Goal: Answer question/provide support: Share knowledge or assist other users

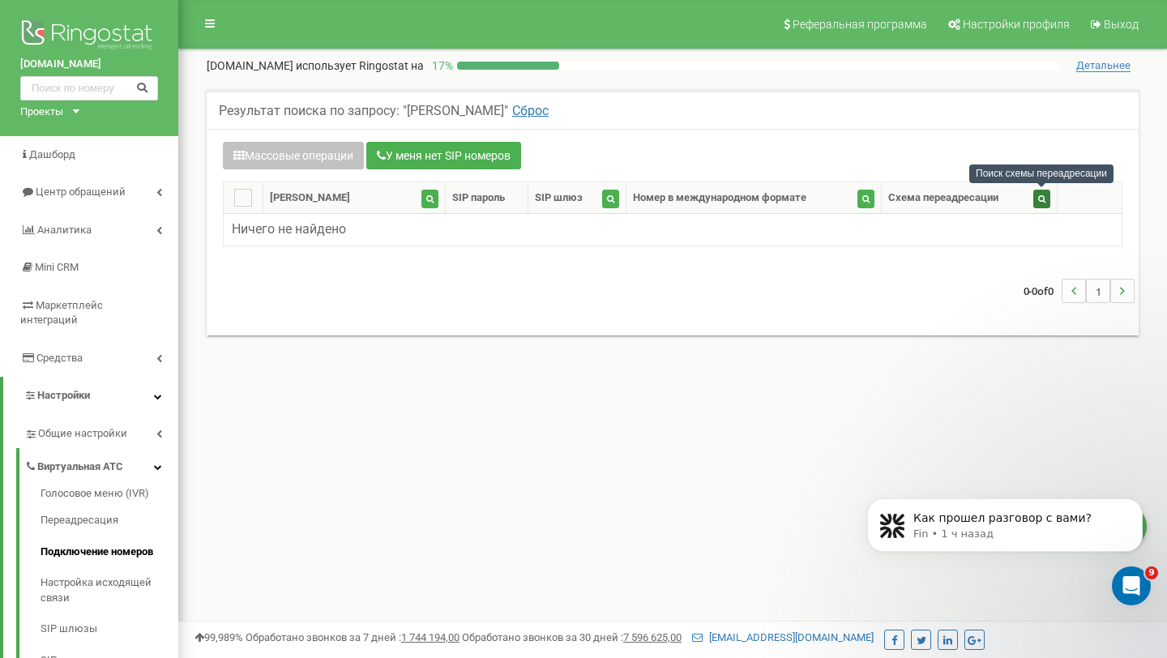
click at [1041, 196] on icon "button" at bounding box center [1041, 199] width 7 height 8
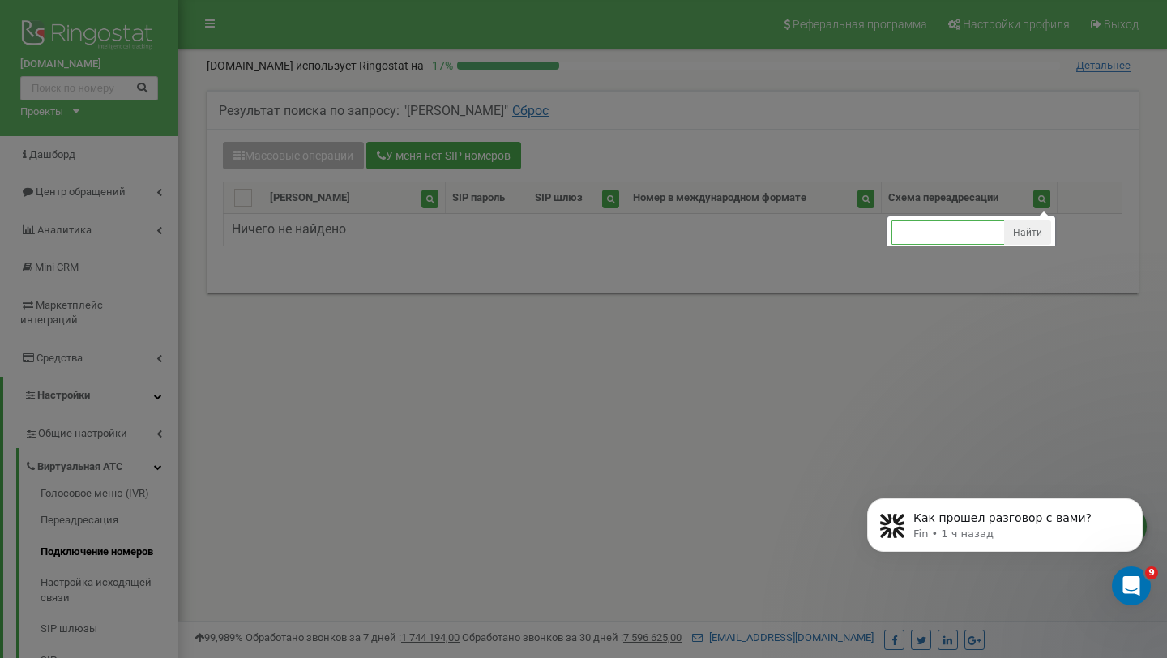
click at [961, 233] on input "text" at bounding box center [948, 232] width 113 height 24
type input "F"
type input "f"
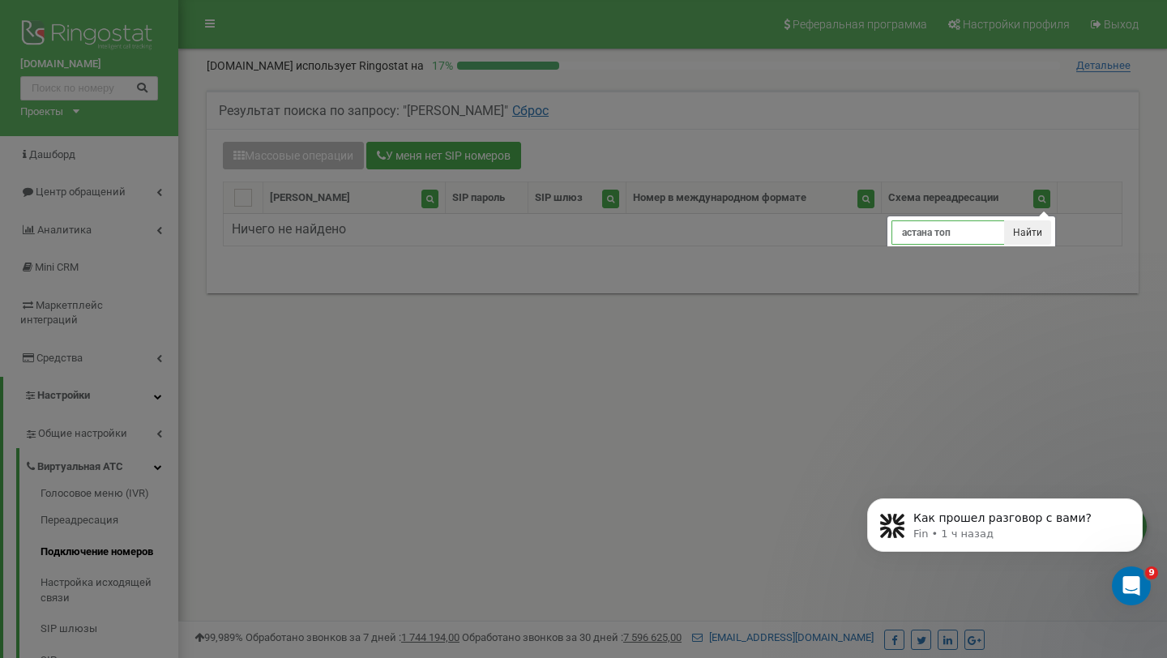
type input "астана топ"
click at [1017, 230] on button "Найти" at bounding box center [1027, 232] width 47 height 24
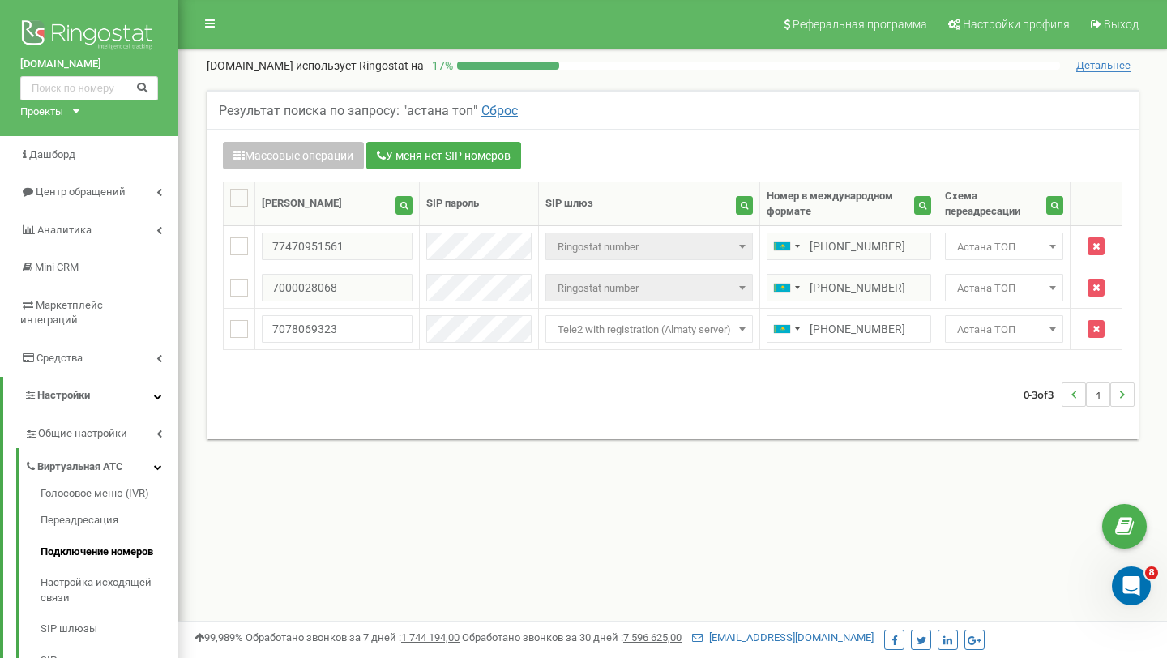
click at [247, 201] on ins at bounding box center [239, 198] width 18 height 18
checkbox input "true"
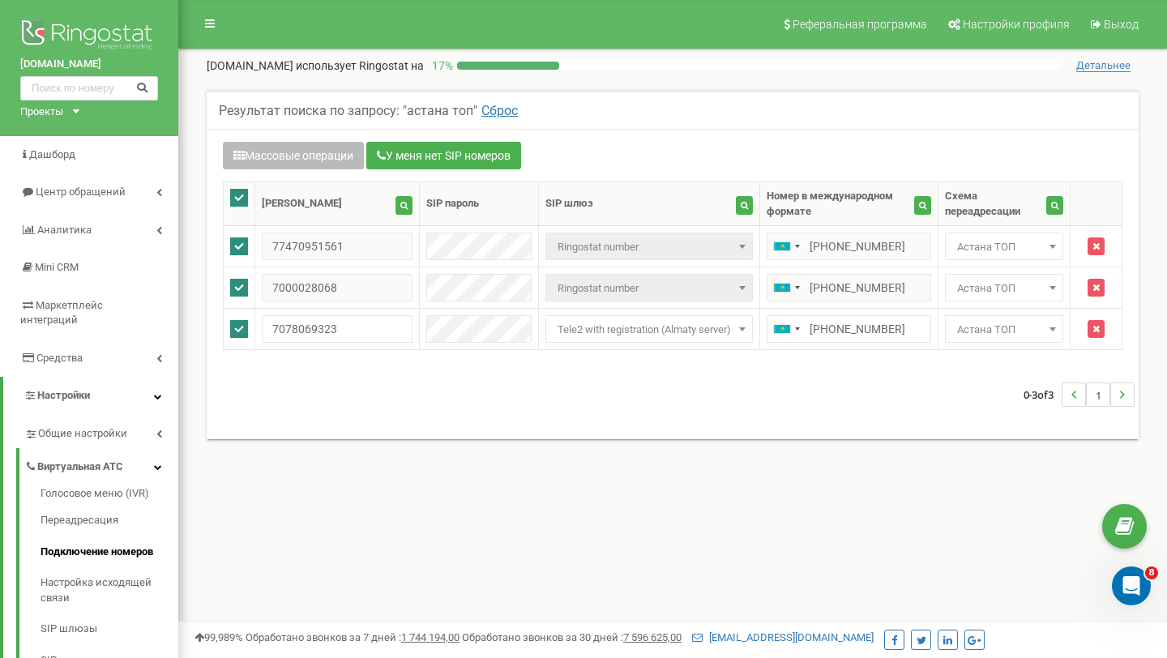
click at [293, 142] on button "Массовые операции" at bounding box center [293, 156] width 141 height 28
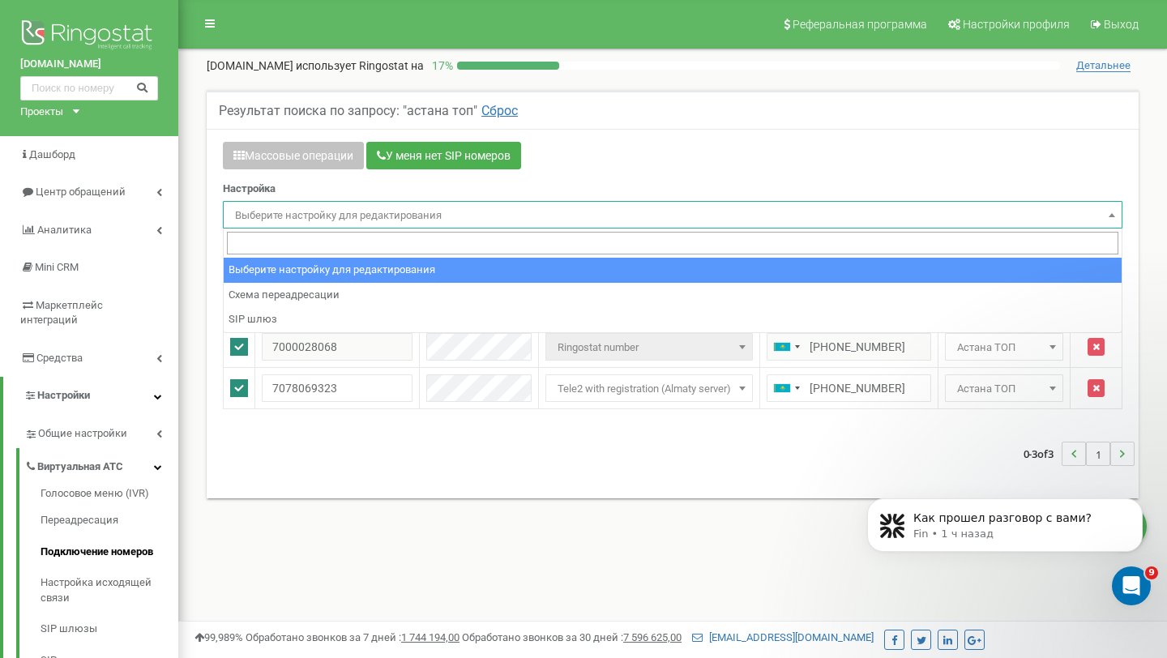
click at [332, 203] on span "Выберите настройку для редактирования" at bounding box center [673, 215] width 900 height 28
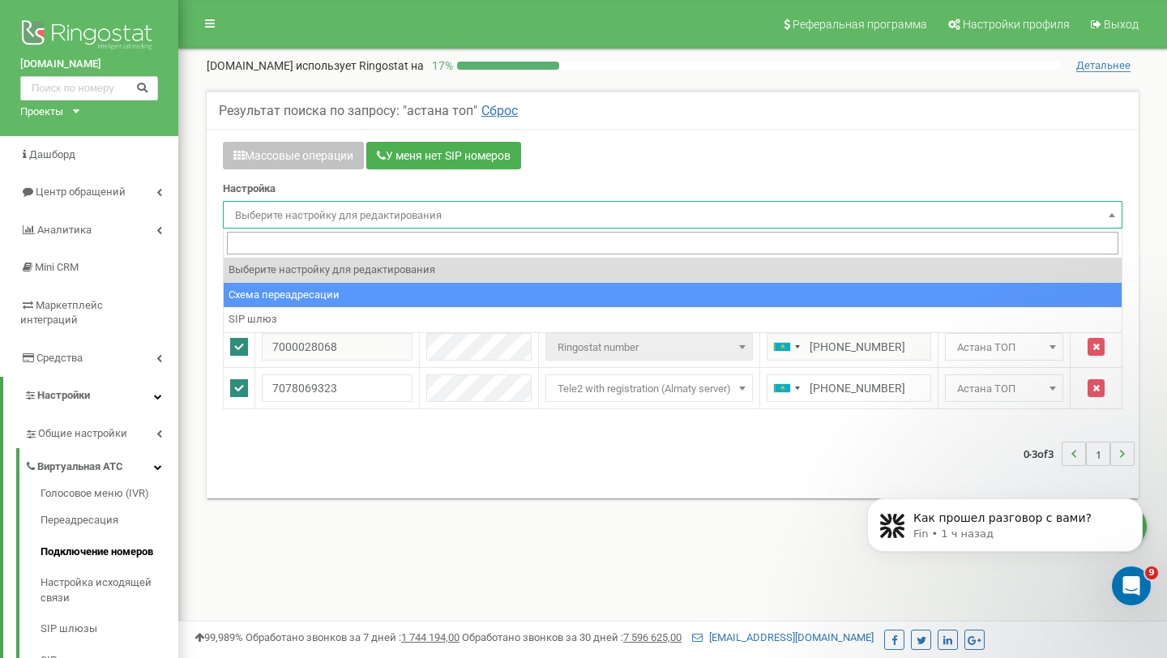
select select "project_scheme_id"
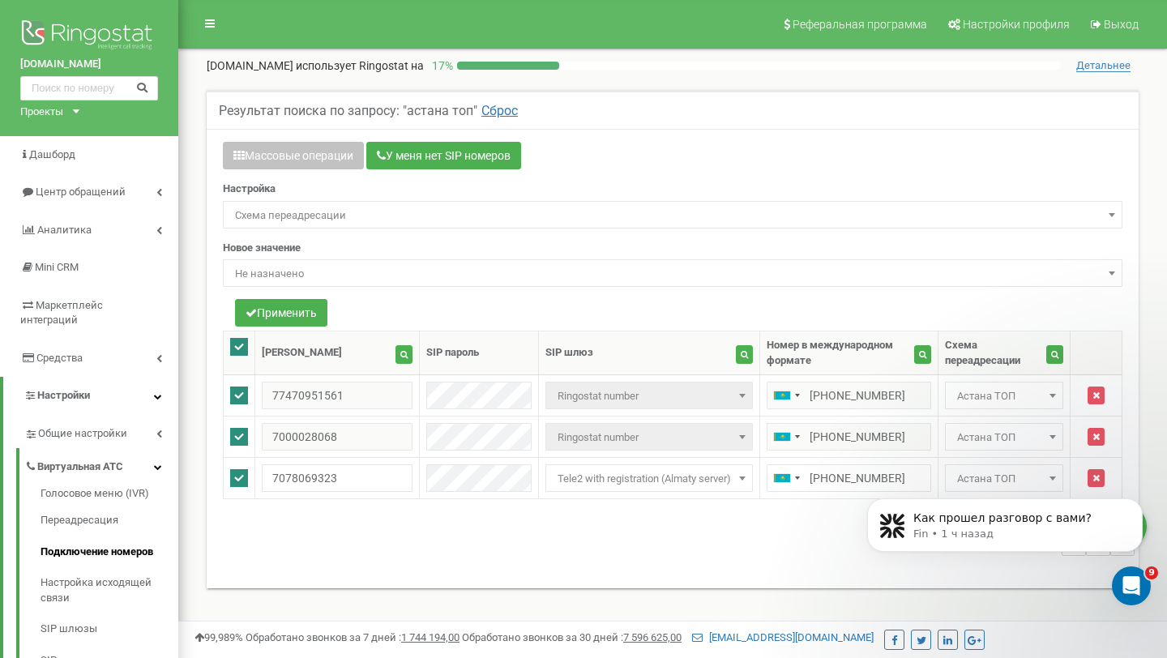
click at [344, 272] on span "Не назначено" at bounding box center [673, 274] width 888 height 23
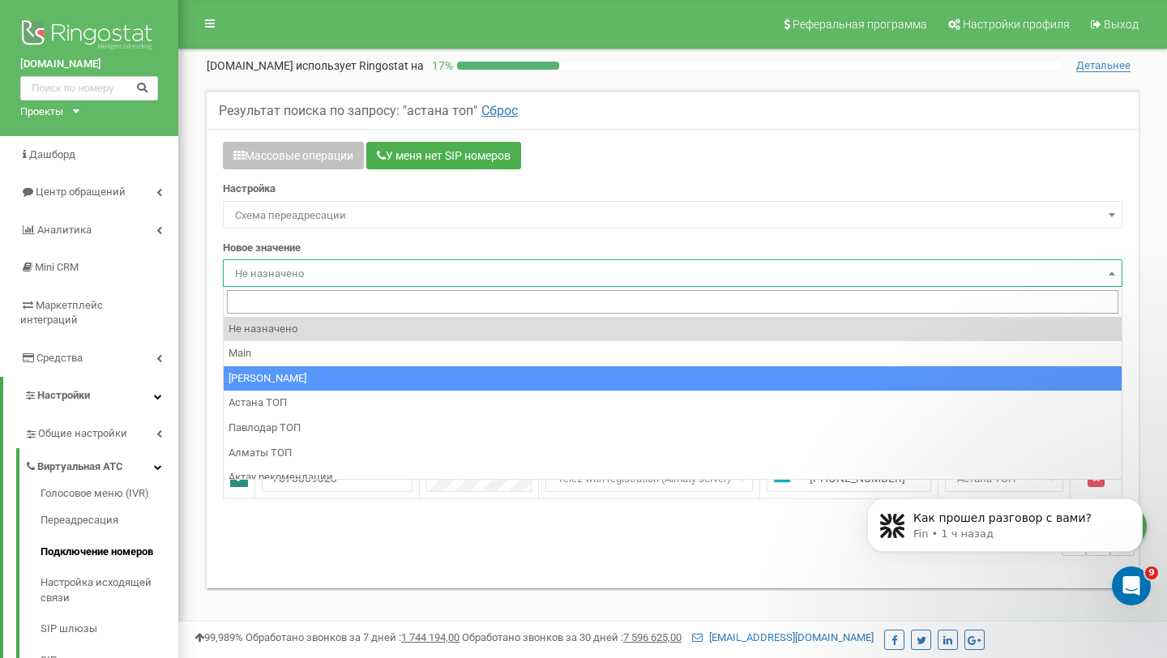
scroll to position [11, 0]
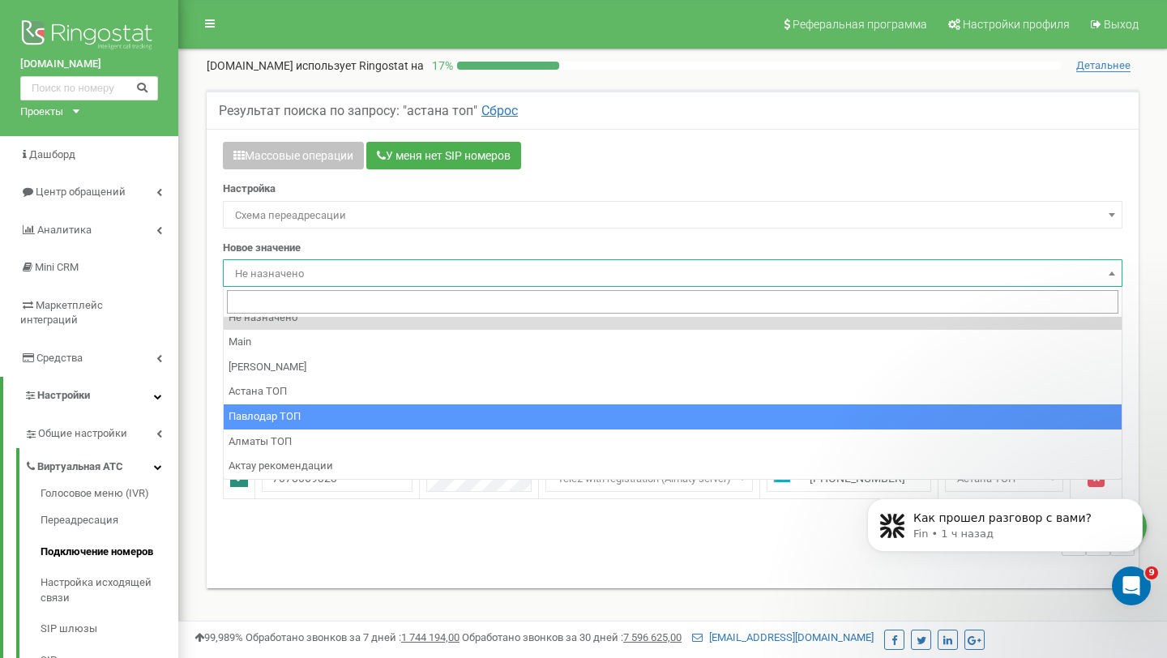
select select "249796"
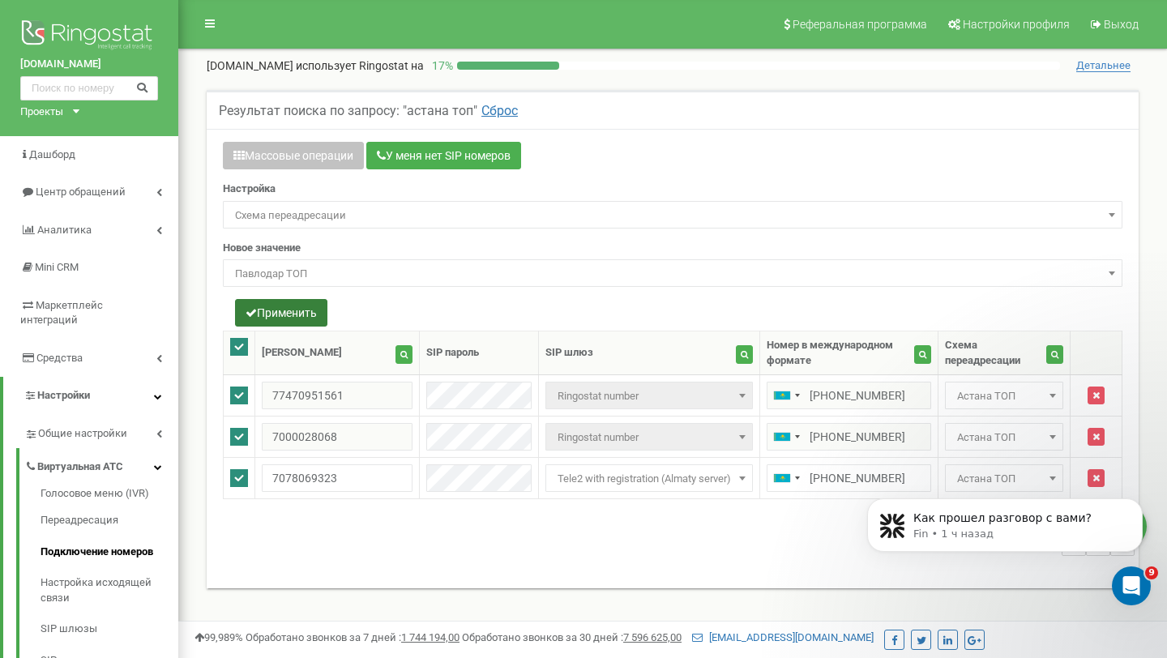
click at [310, 314] on button "Применить" at bounding box center [281, 313] width 92 height 28
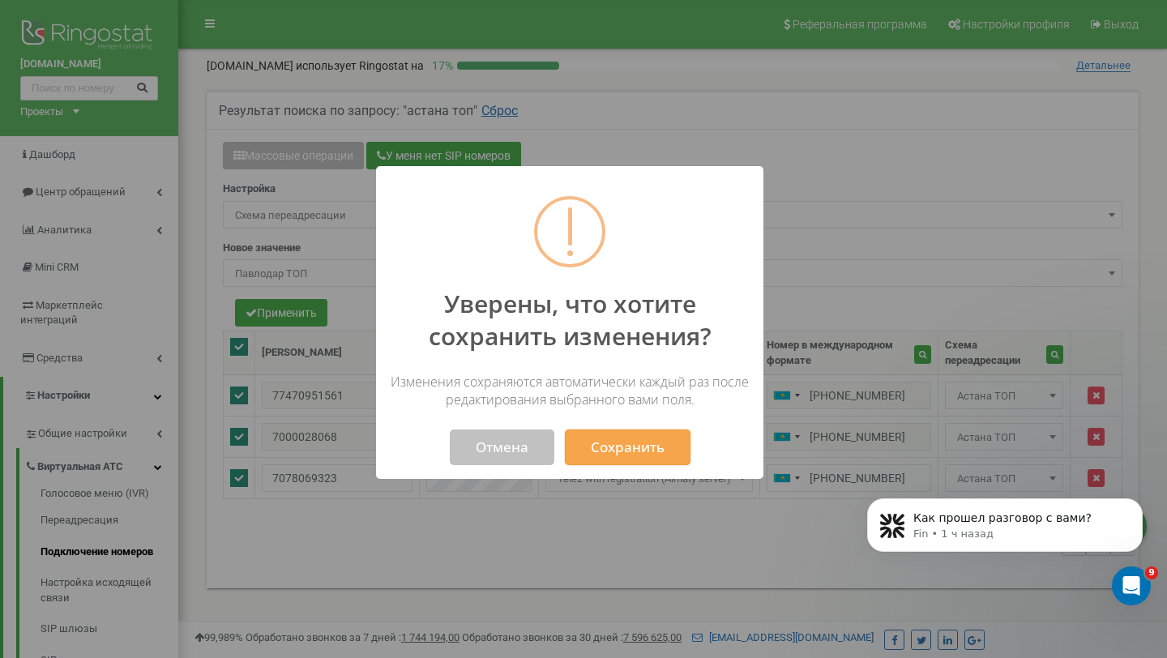
click at [653, 466] on div "Уверены, что хотите сохранить изменения? Изменения сохраняются автоматически ка…" at bounding box center [569, 322] width 387 height 313
click at [653, 459] on button "Сохранить" at bounding box center [628, 448] width 126 height 36
select select "249796"
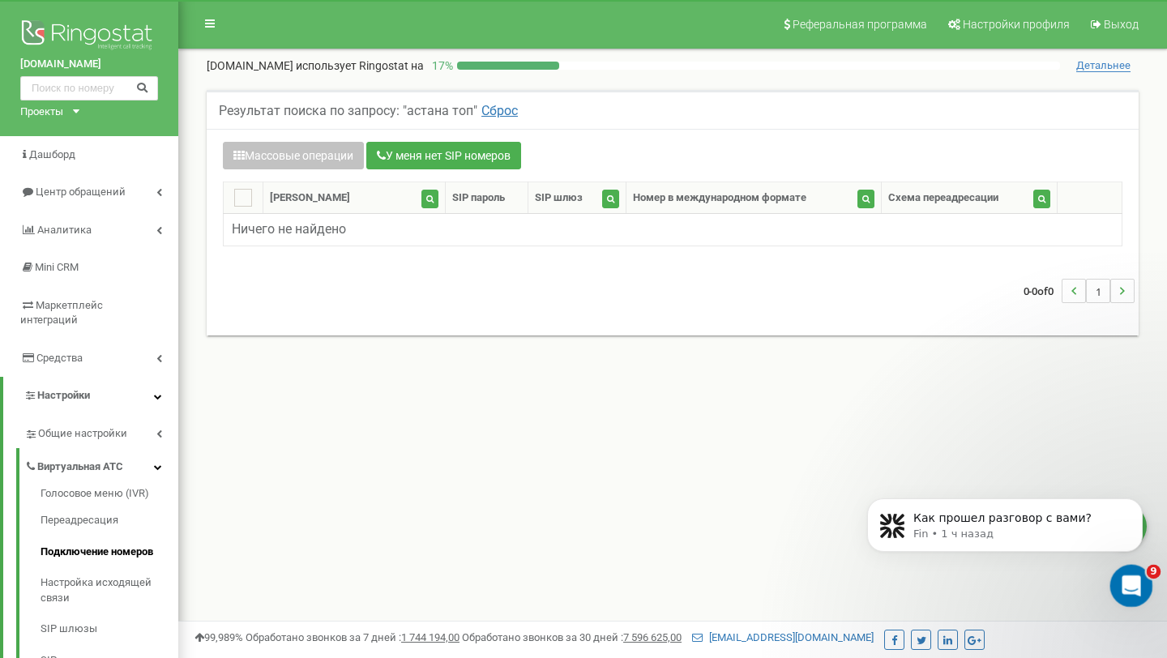
click at [1118, 588] on div "Открыть службу сообщений Intercom" at bounding box center [1128, 583] width 53 height 53
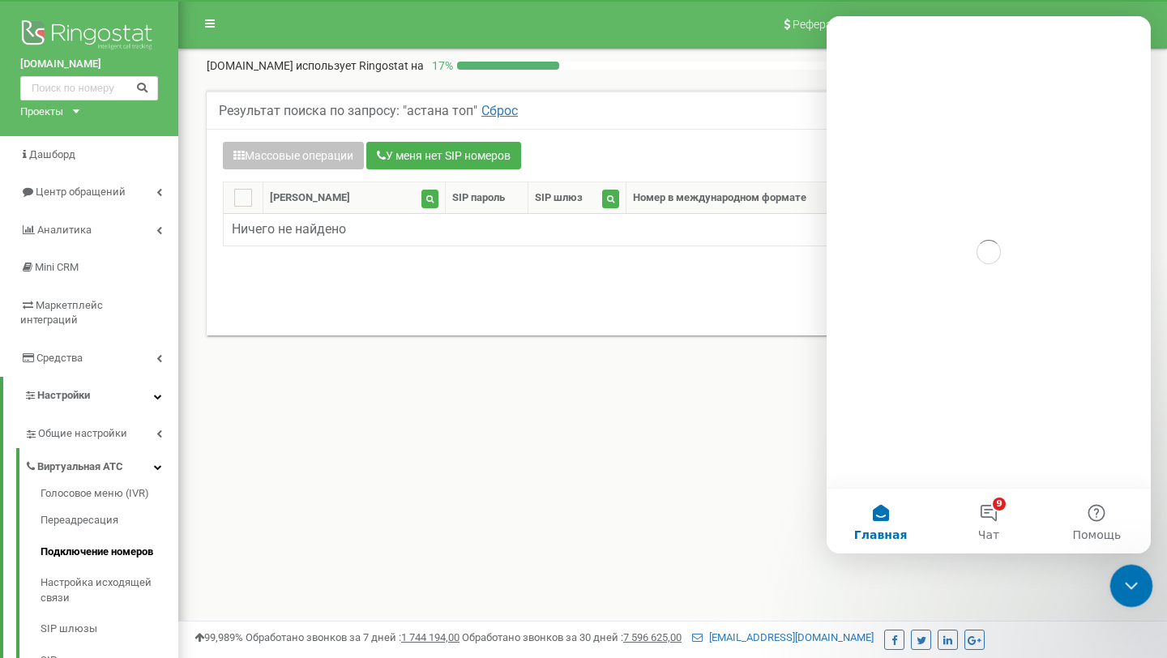
click at [1117, 589] on div "Закрыть службу сообщений Intercom" at bounding box center [1129, 583] width 39 height 39
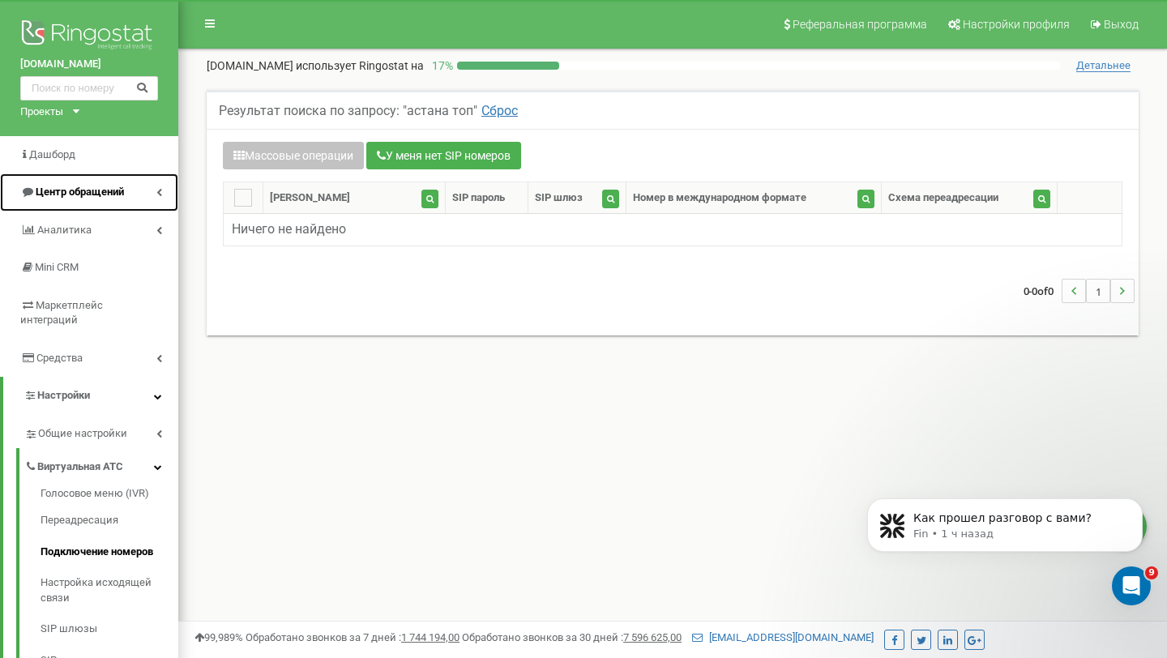
click at [135, 189] on link "Центр обращений" at bounding box center [89, 192] width 178 height 38
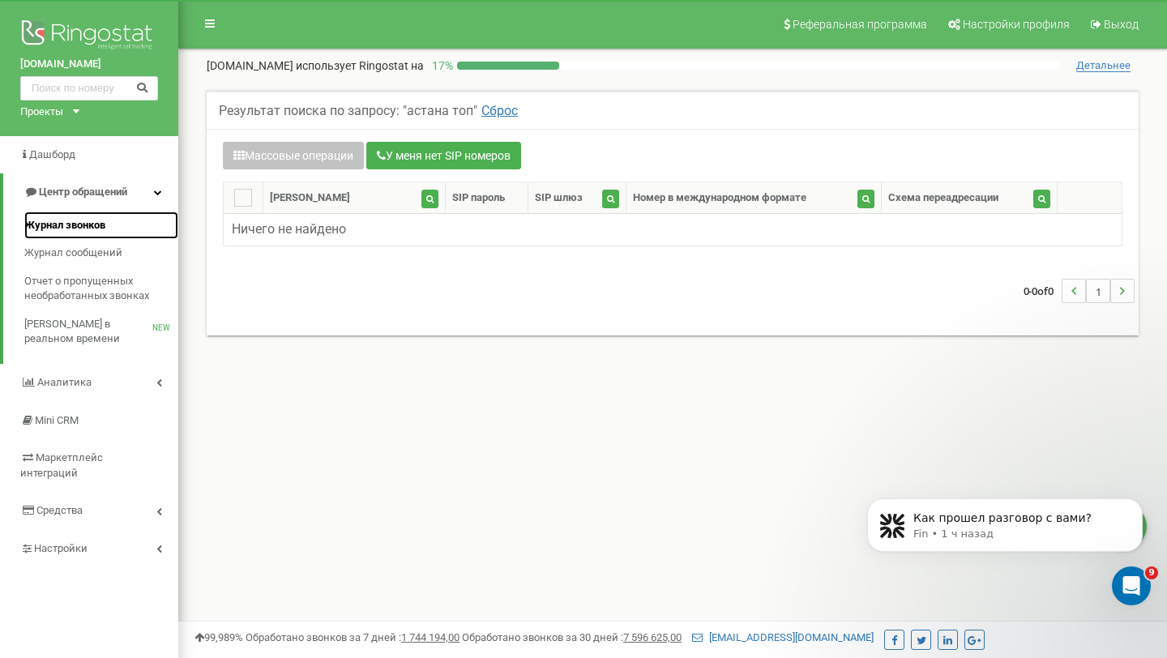
click at [112, 225] on link "Журнал звонков" at bounding box center [101, 226] width 154 height 28
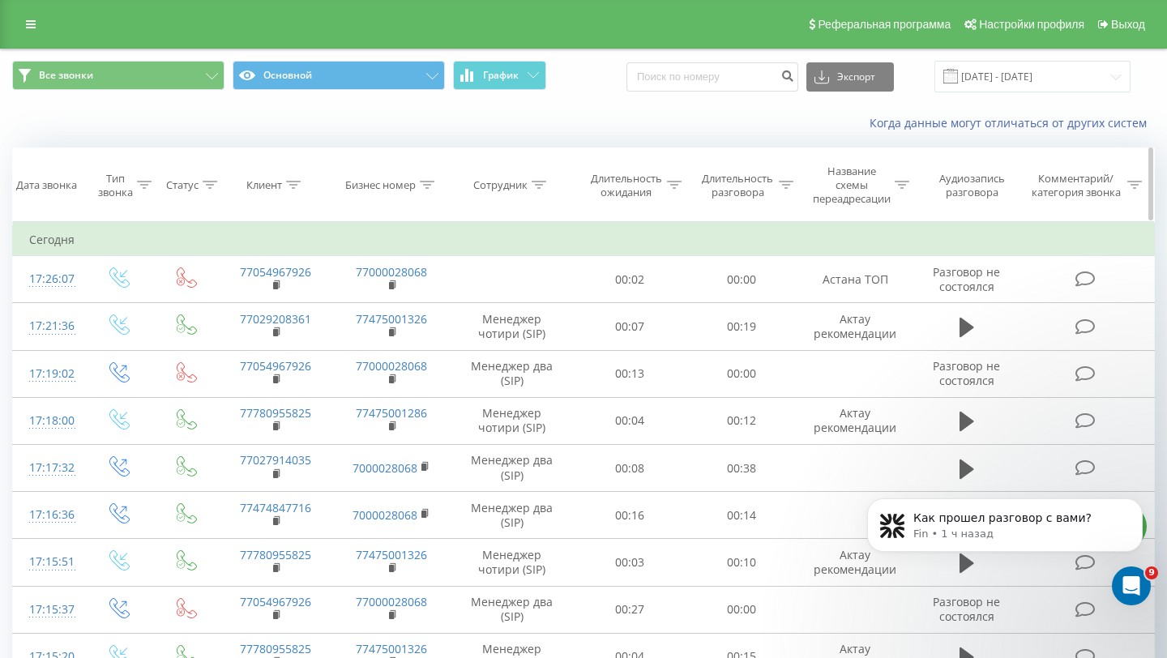
click at [908, 182] on icon at bounding box center [902, 185] width 15 height 8
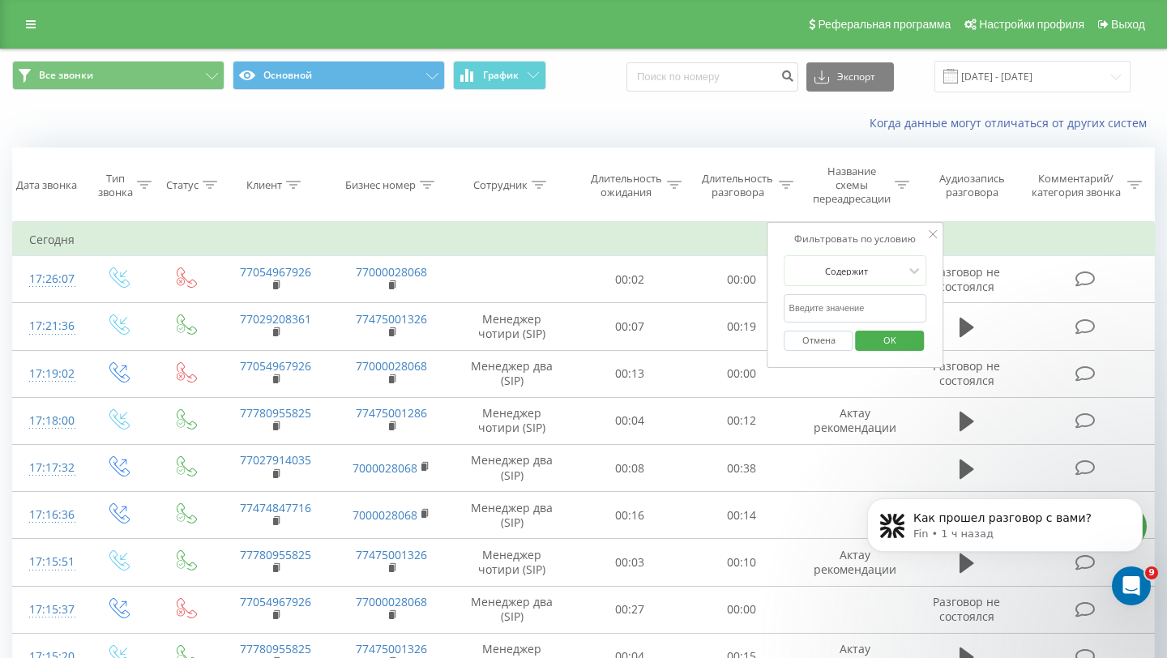
click at [825, 313] on input "text" at bounding box center [856, 308] width 143 height 28
type input "[PERSON_NAME]"
click at [878, 338] on span "OK" at bounding box center [889, 339] width 45 height 25
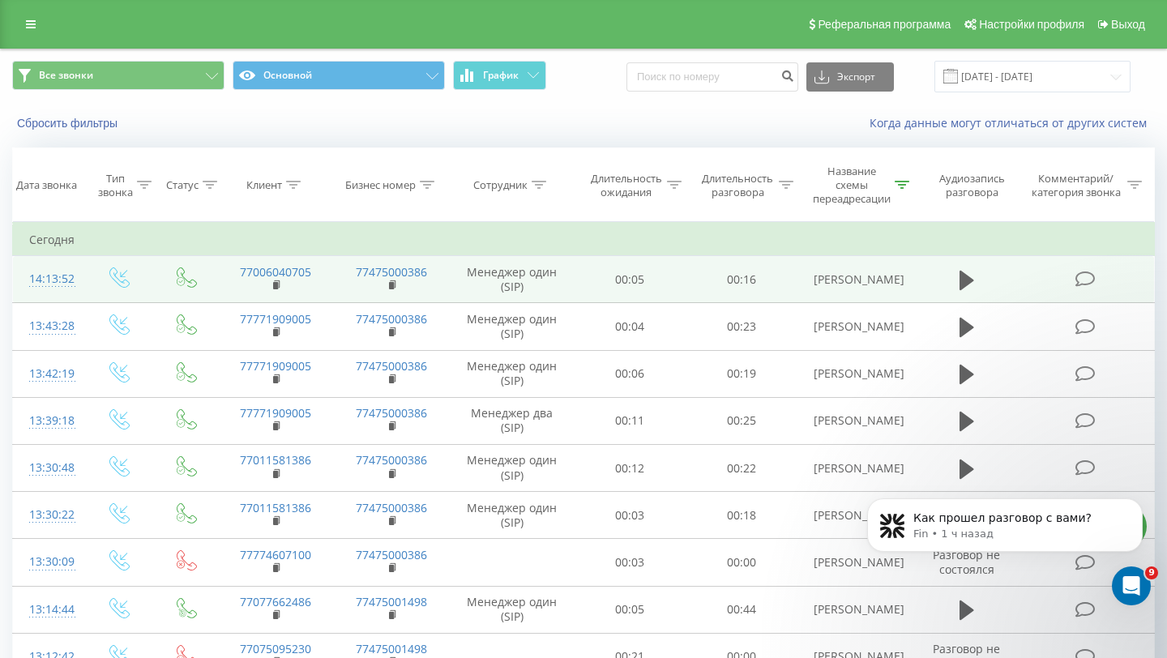
click at [934, 278] on td at bounding box center [966, 279] width 107 height 47
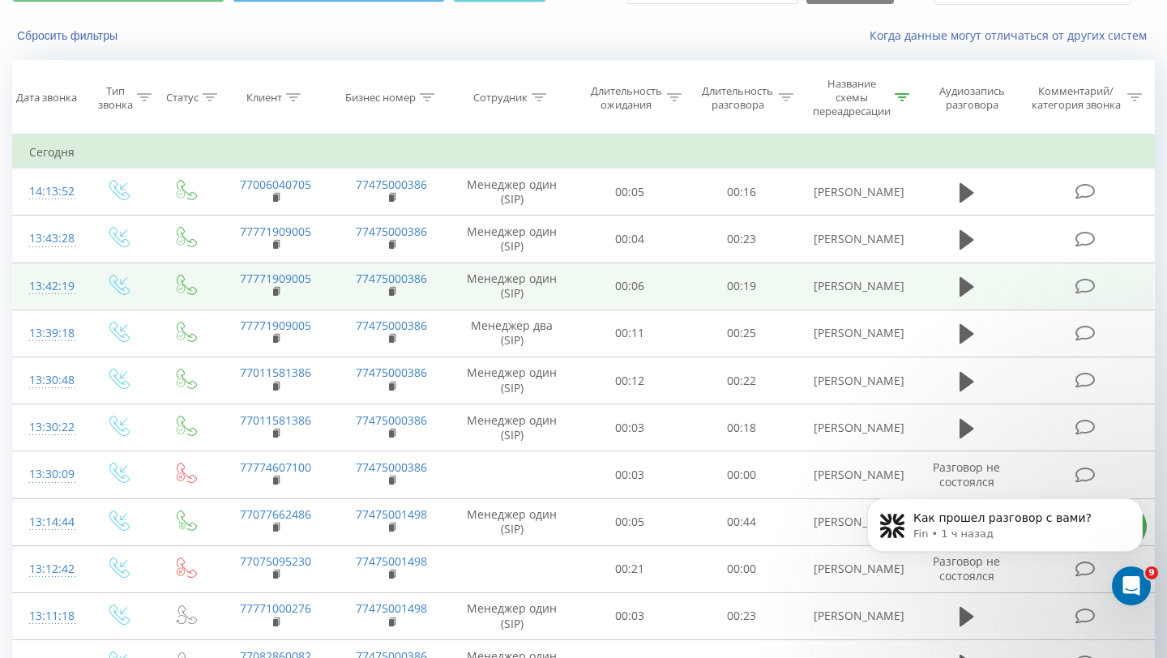
scroll to position [49, 0]
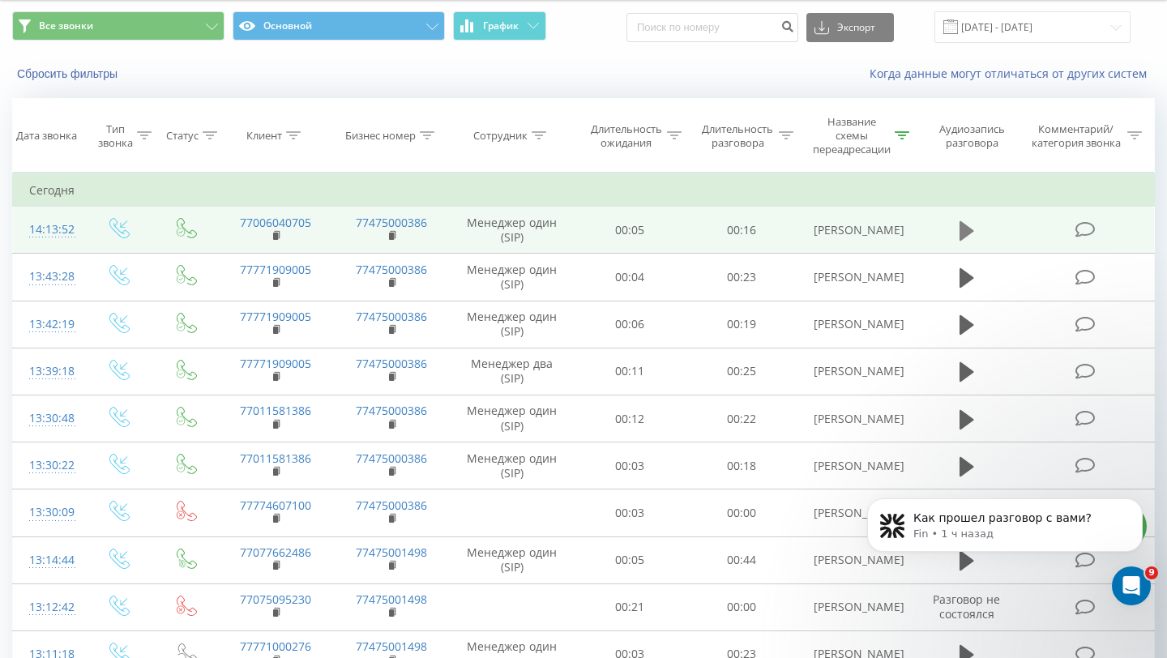
click at [965, 223] on icon at bounding box center [967, 231] width 15 height 23
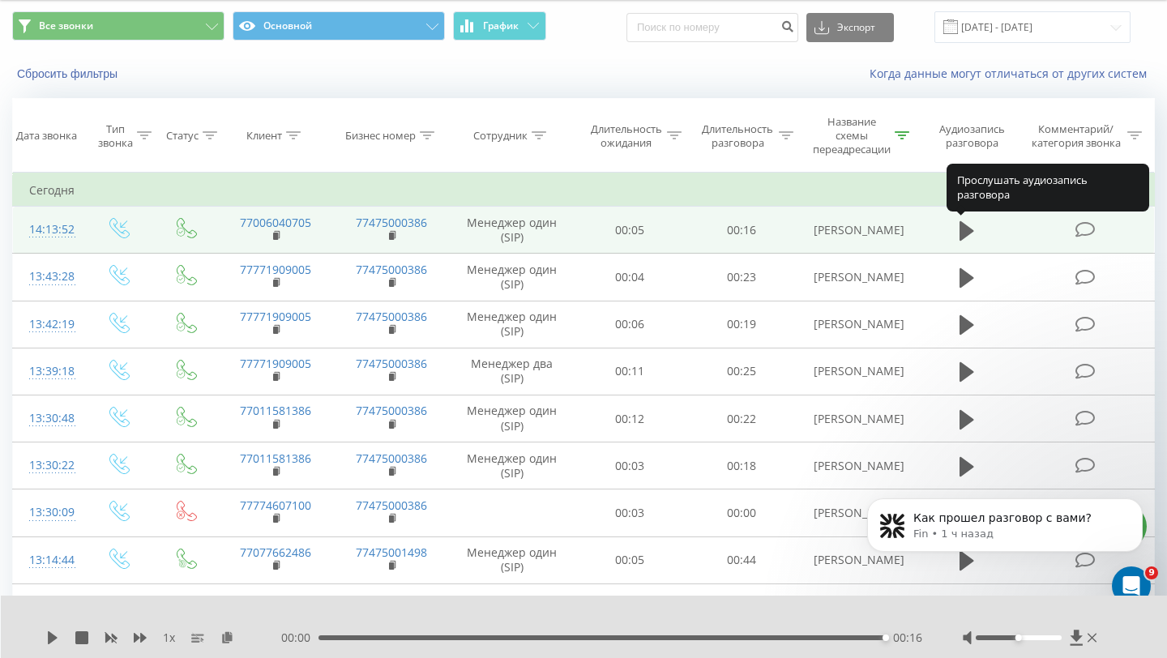
click at [965, 223] on icon at bounding box center [967, 231] width 15 height 23
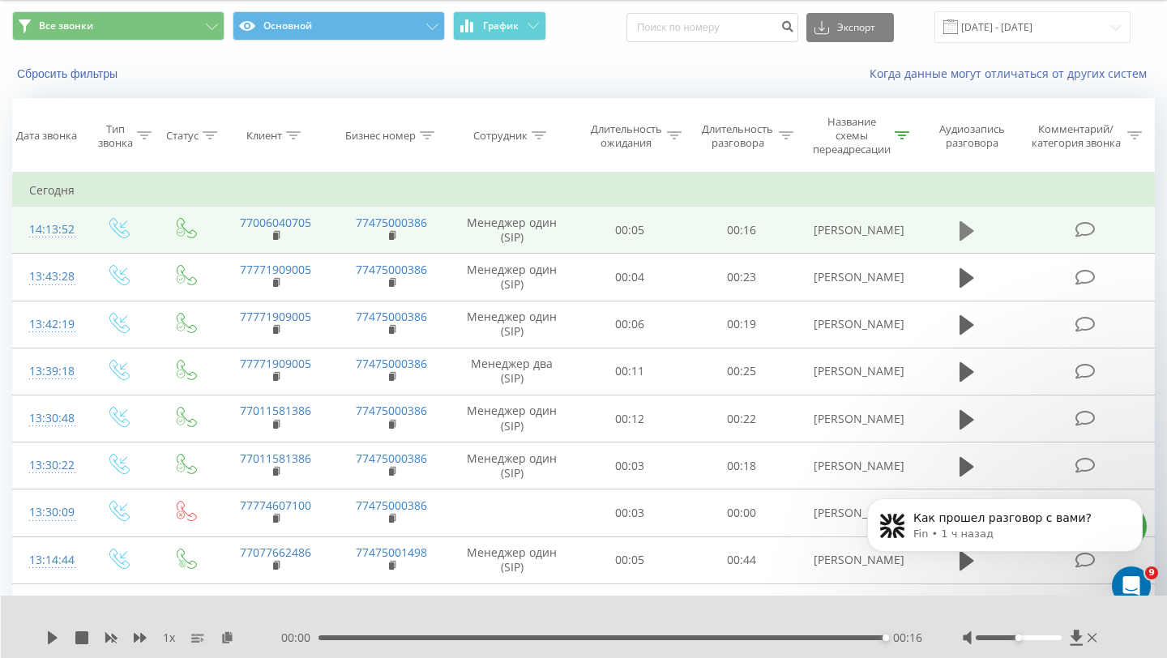
click at [961, 235] on icon at bounding box center [967, 230] width 15 height 19
click at [957, 241] on button at bounding box center [967, 231] width 24 height 24
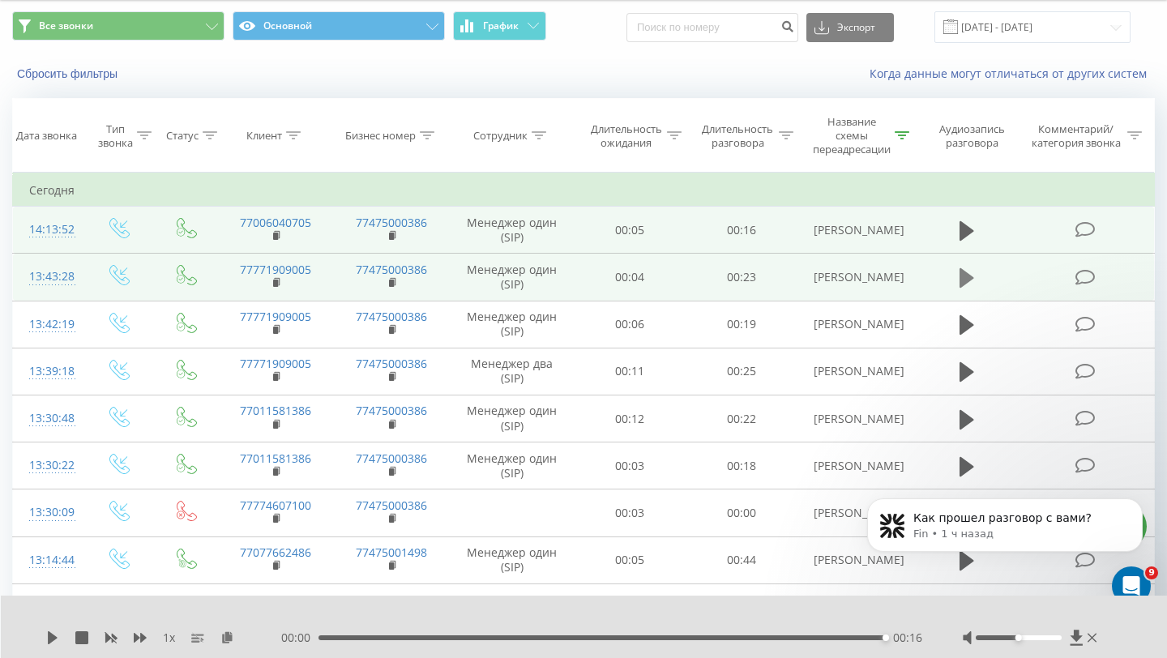
click at [967, 289] on icon at bounding box center [967, 278] width 15 height 23
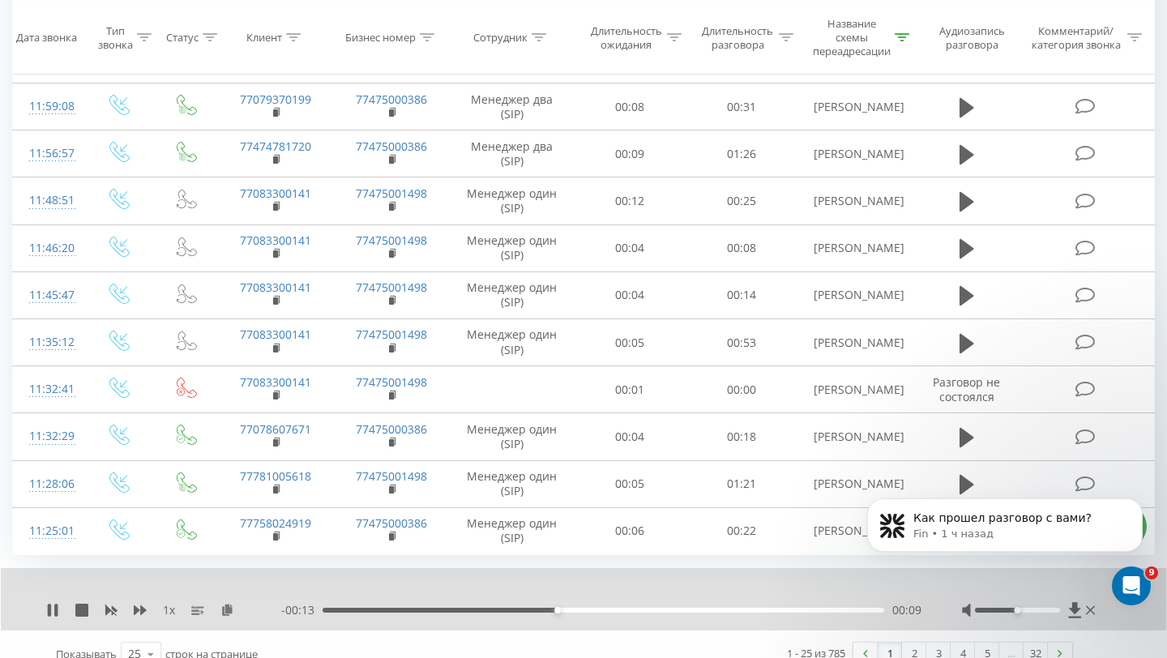
scroll to position [887, 0]
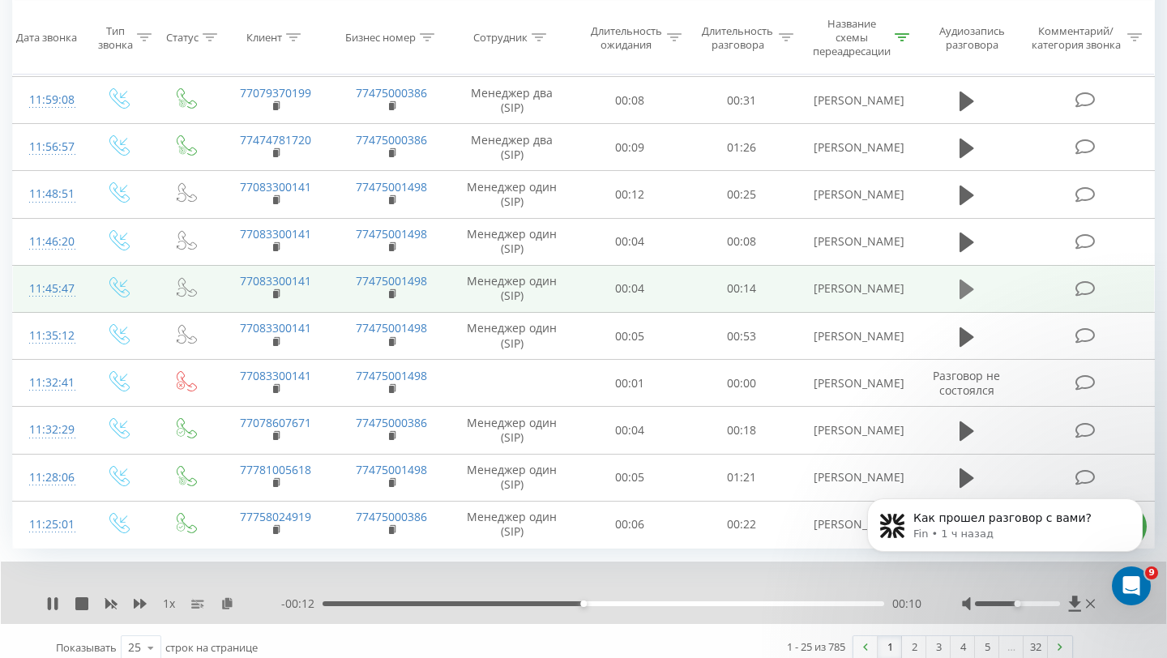
click at [969, 295] on icon at bounding box center [967, 289] width 15 height 23
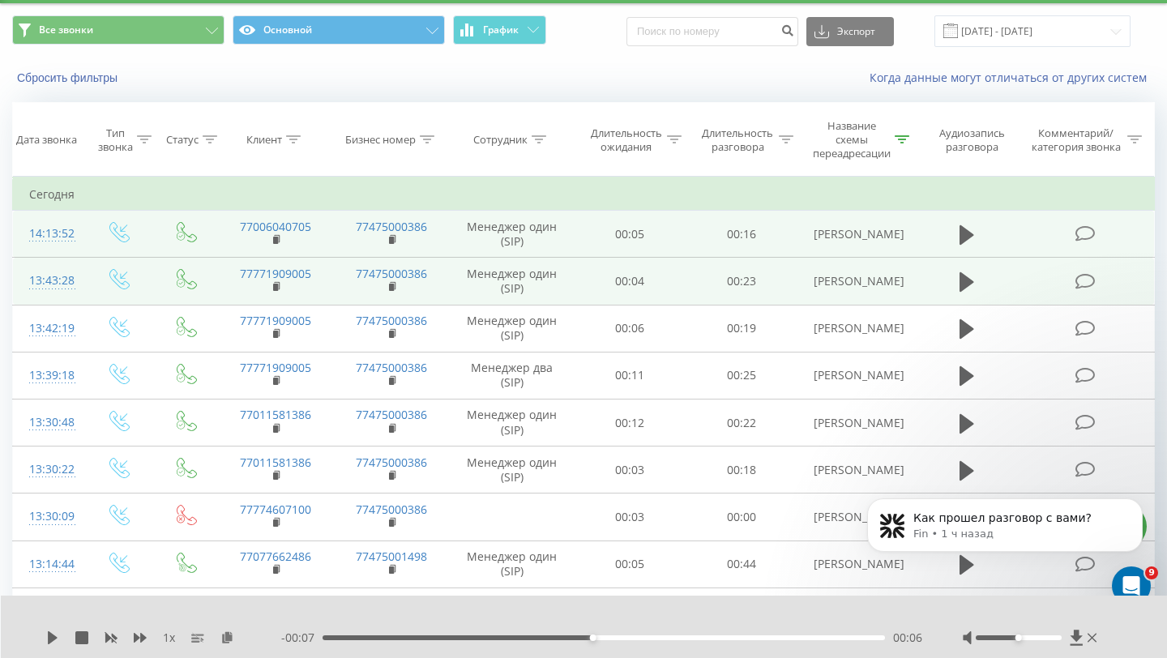
scroll to position [0, 0]
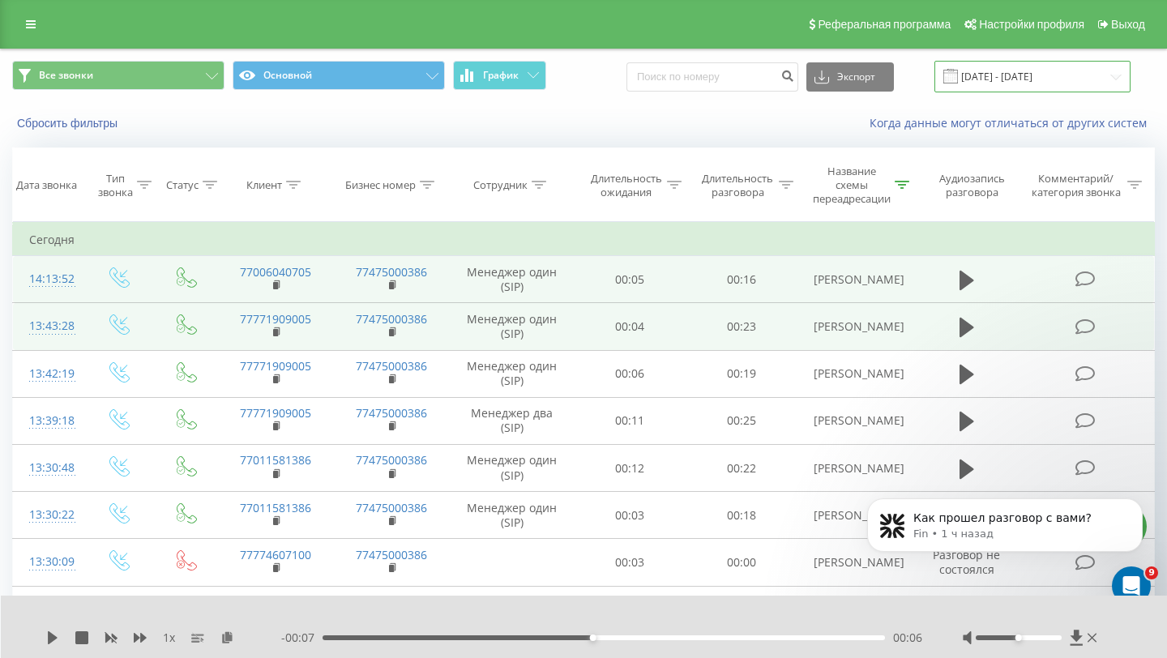
click at [982, 81] on input "[DATE] - [DATE]" at bounding box center [1032, 77] width 196 height 32
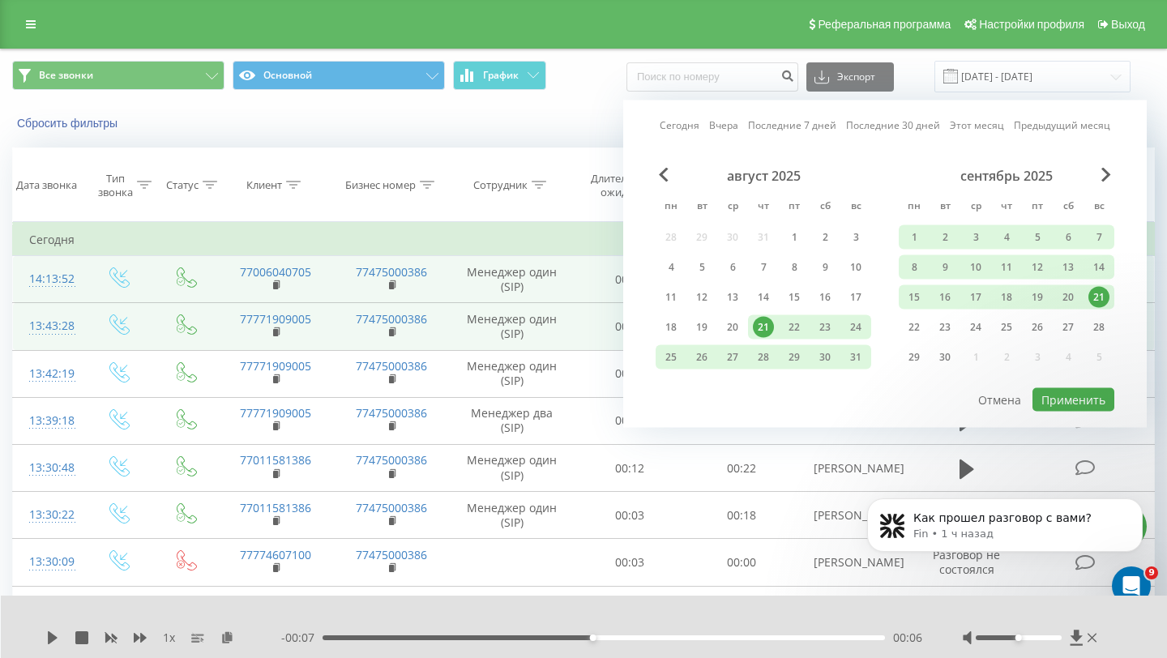
click at [1092, 294] on div "21" at bounding box center [1098, 297] width 21 height 21
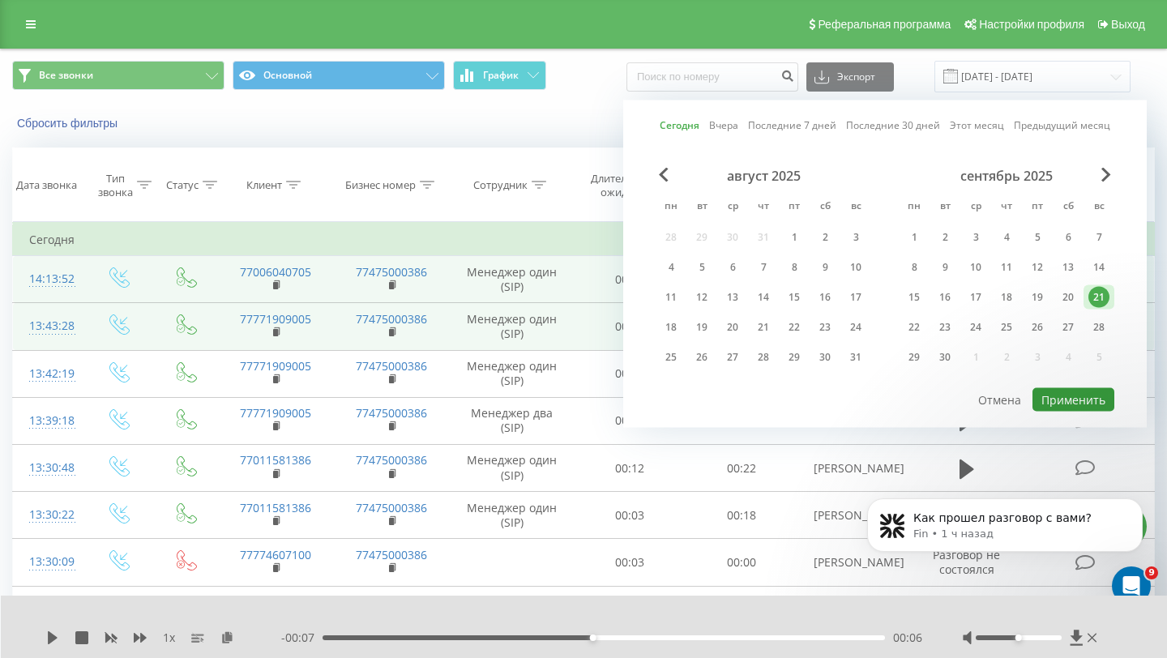
click at [1071, 395] on button "Применить" at bounding box center [1074, 400] width 82 height 24
type input "[DATE] - [DATE]"
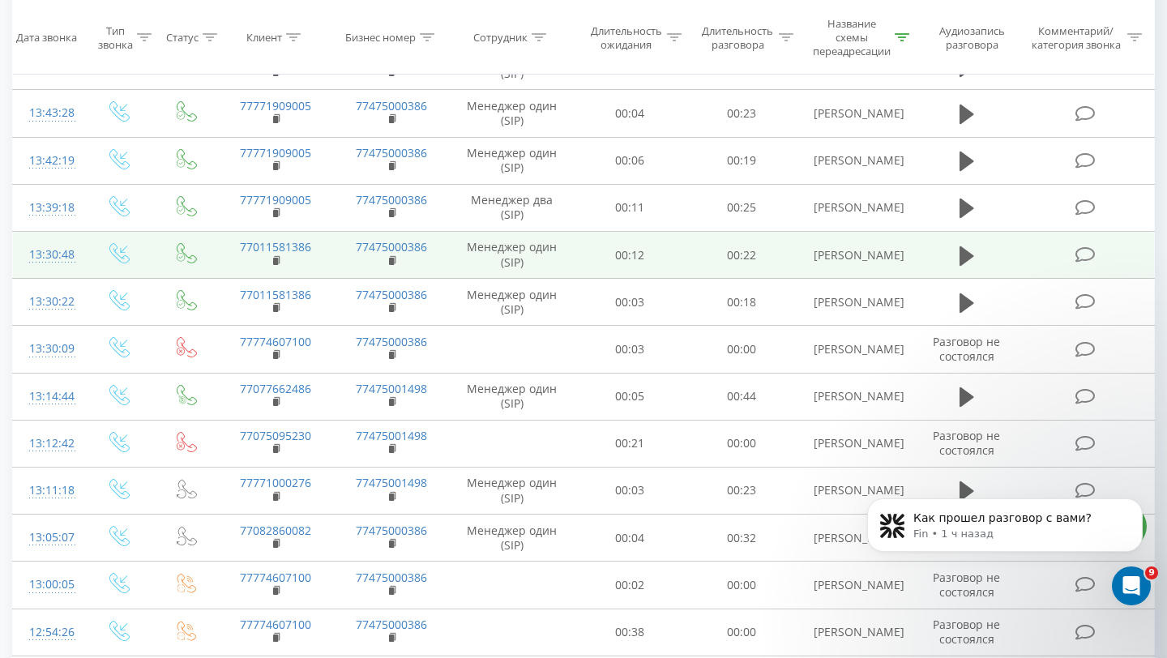
scroll to position [215, 0]
click at [394, 258] on rect at bounding box center [391, 259] width 5 height 7
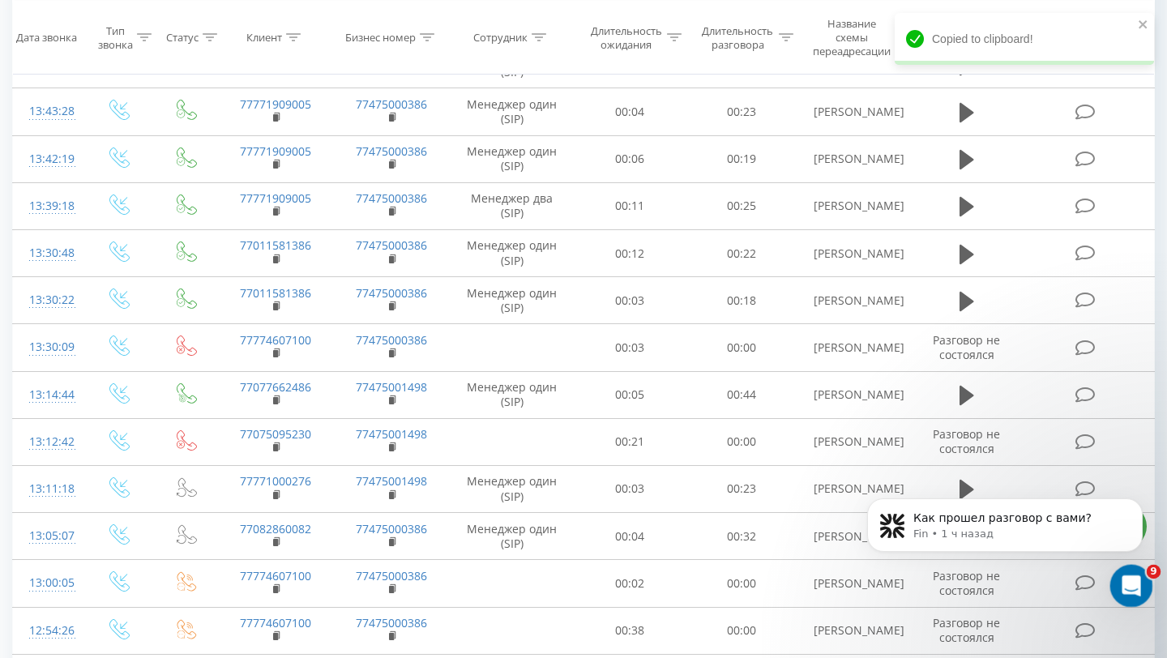
click at [1123, 575] on icon "Открыть службу сообщений Intercom" at bounding box center [1129, 584] width 27 height 27
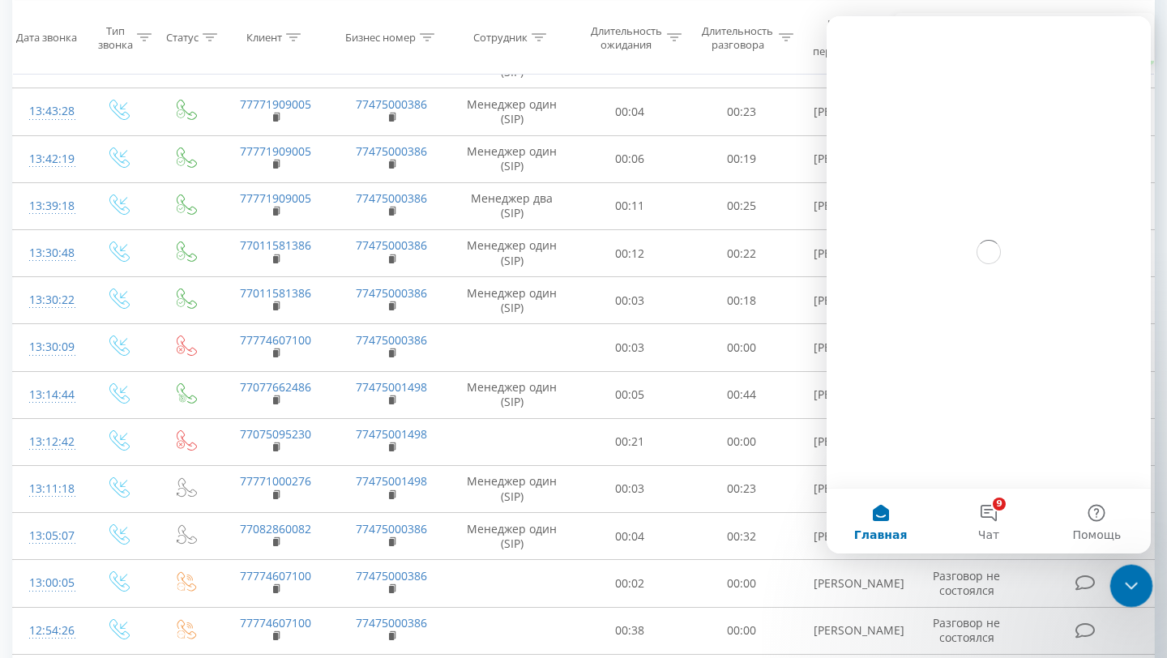
scroll to position [0, 0]
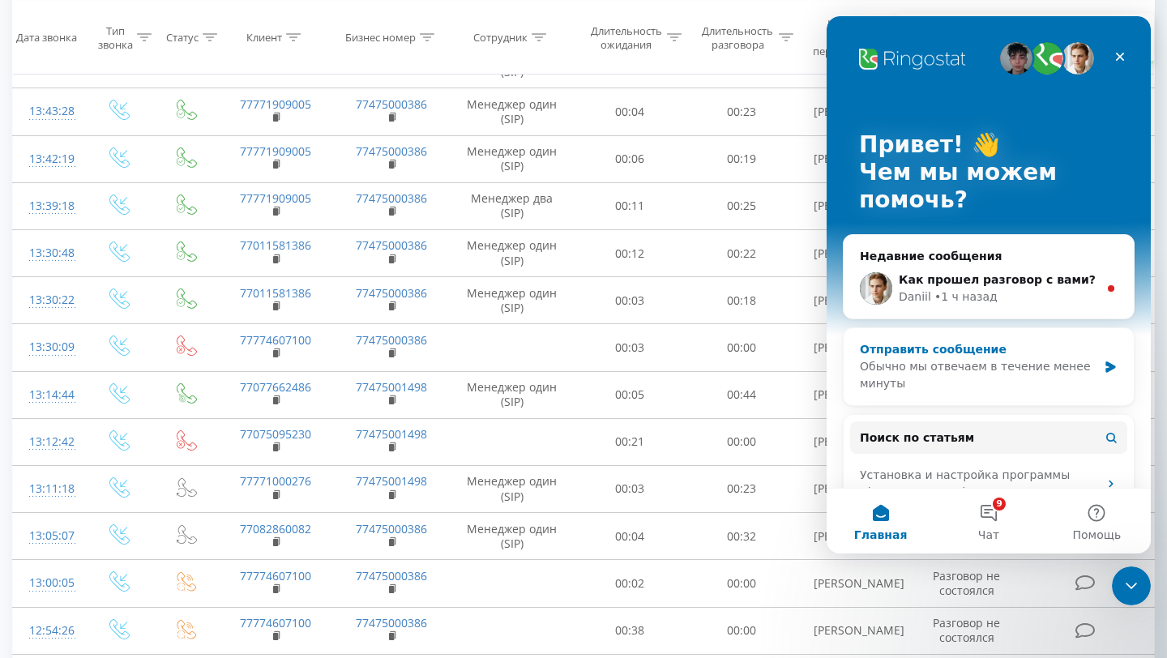
click at [977, 344] on div "Отправить сообщение" at bounding box center [978, 349] width 237 height 17
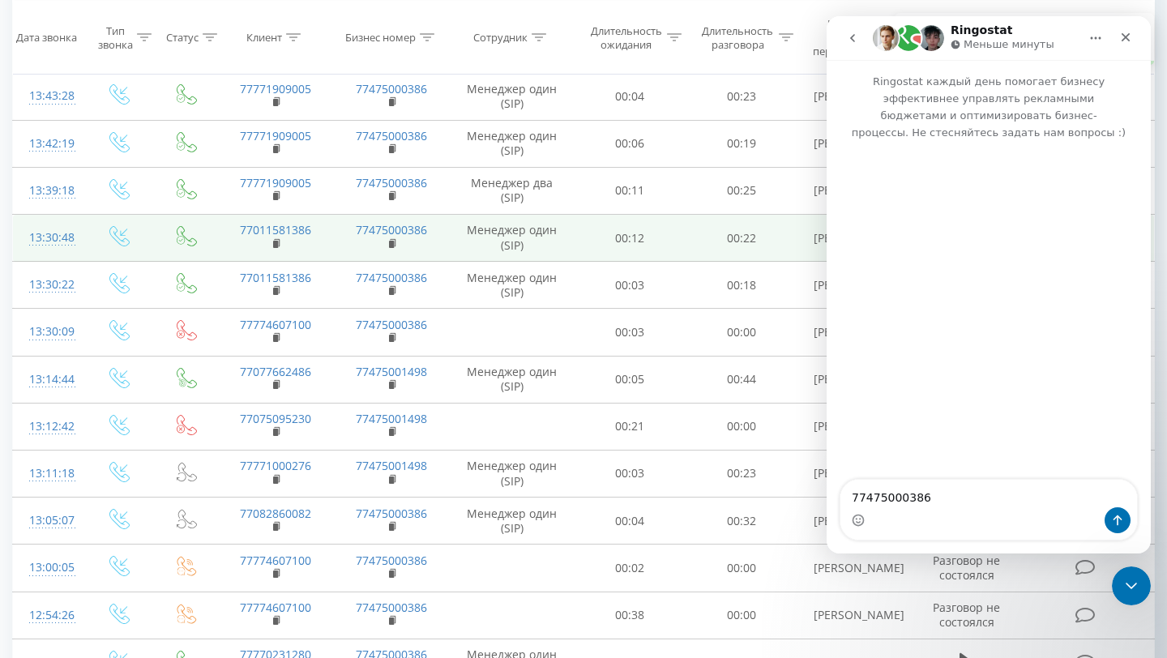
scroll to position [248, 0]
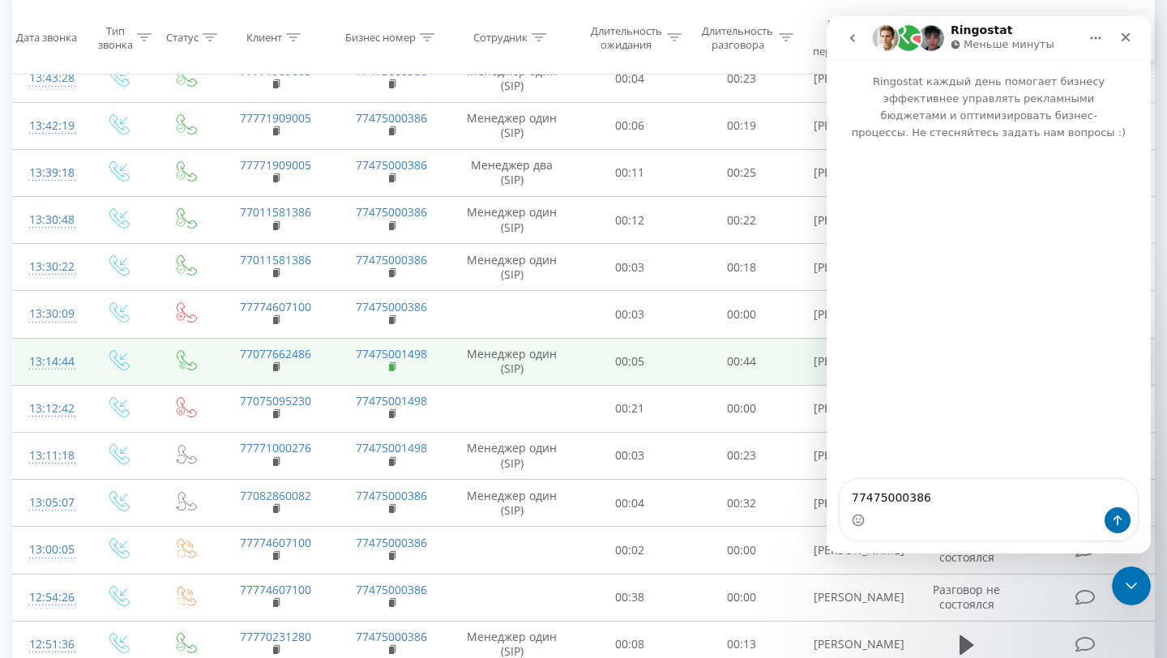
click at [392, 366] on rect at bounding box center [391, 367] width 5 height 7
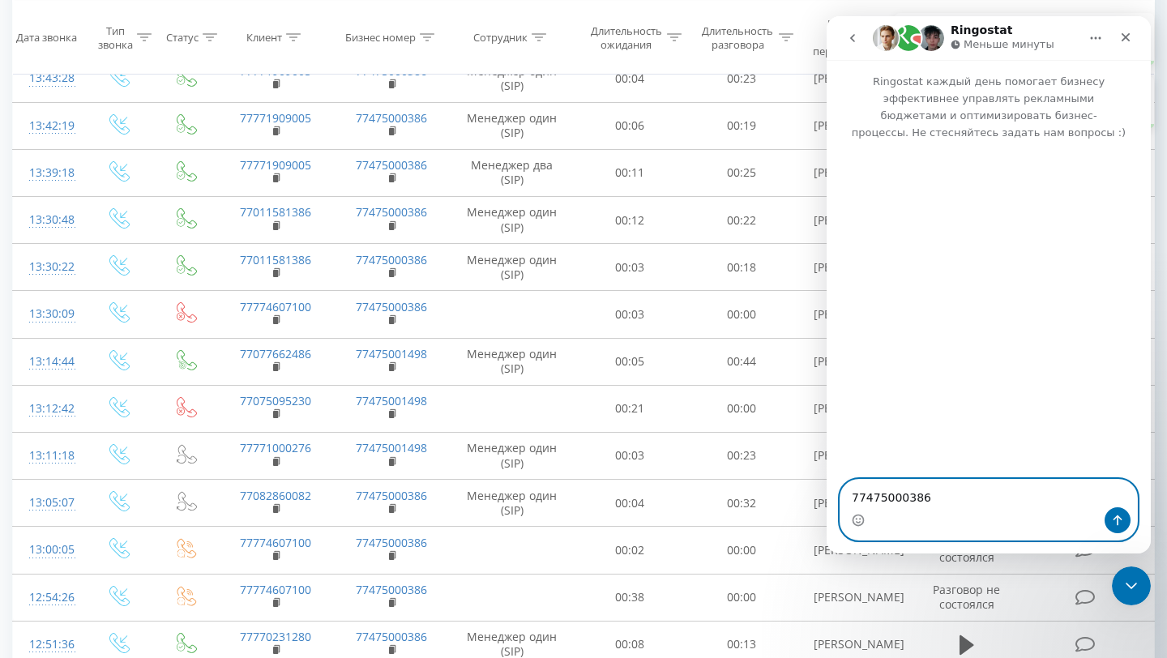
click at [989, 495] on textarea "77475000386" at bounding box center [988, 494] width 297 height 28
paste textarea "77475001498"
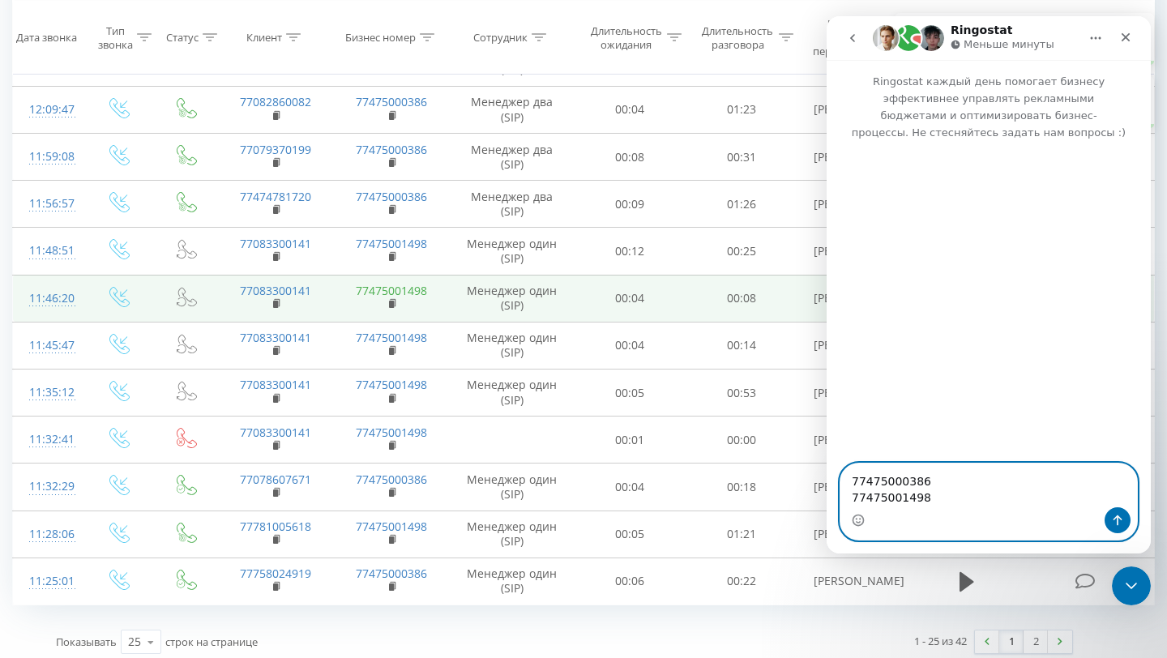
scroll to position [838, 0]
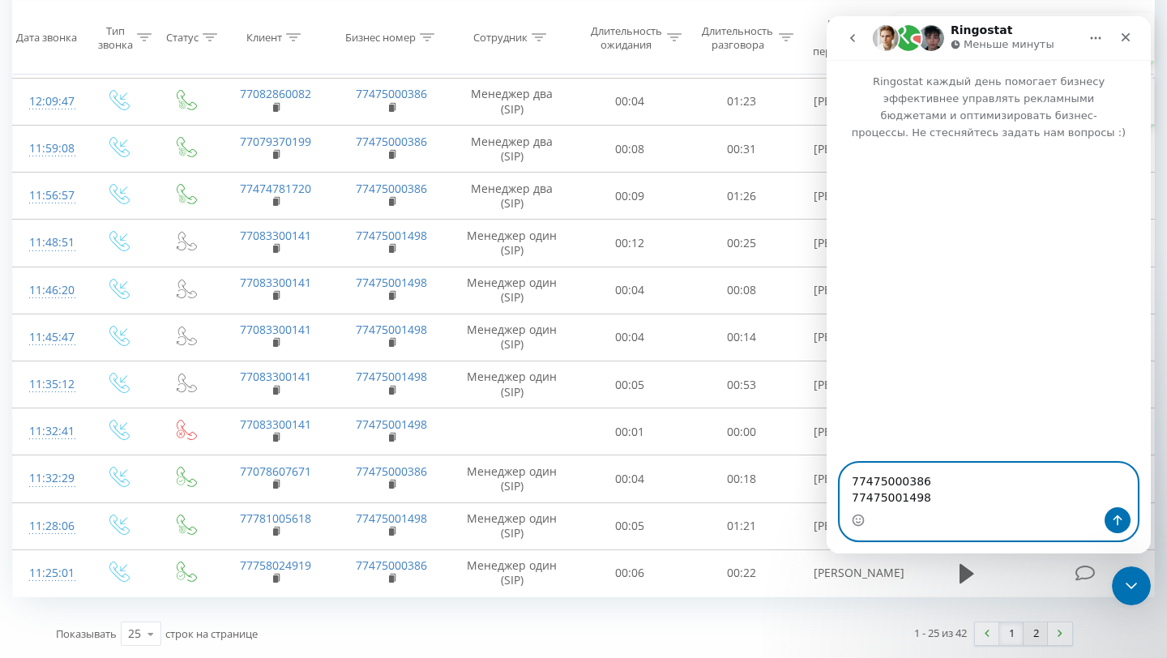
type textarea "77475000386 77475001498"
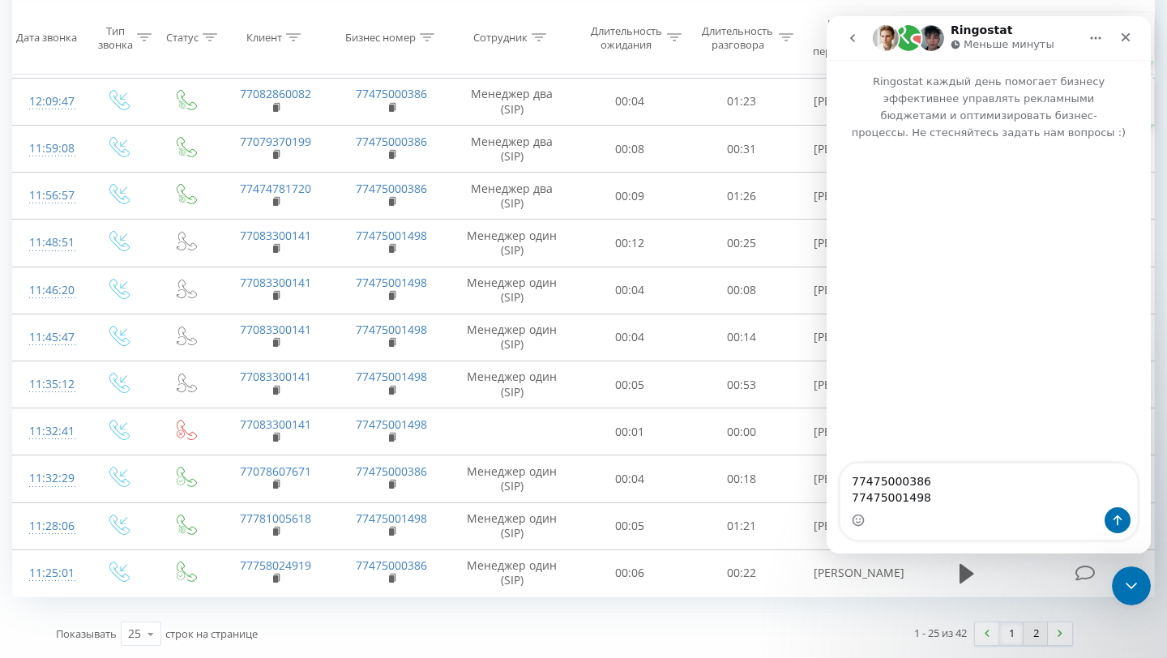
click at [1039, 635] on link "2" at bounding box center [1036, 633] width 24 height 23
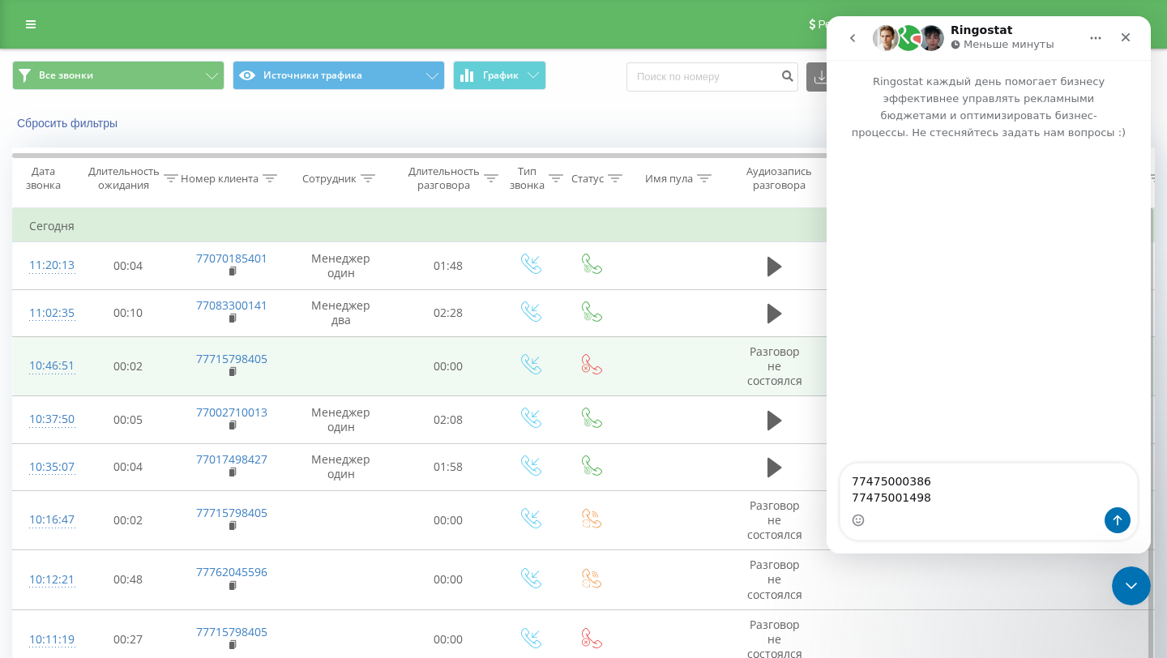
scroll to position [584, 0]
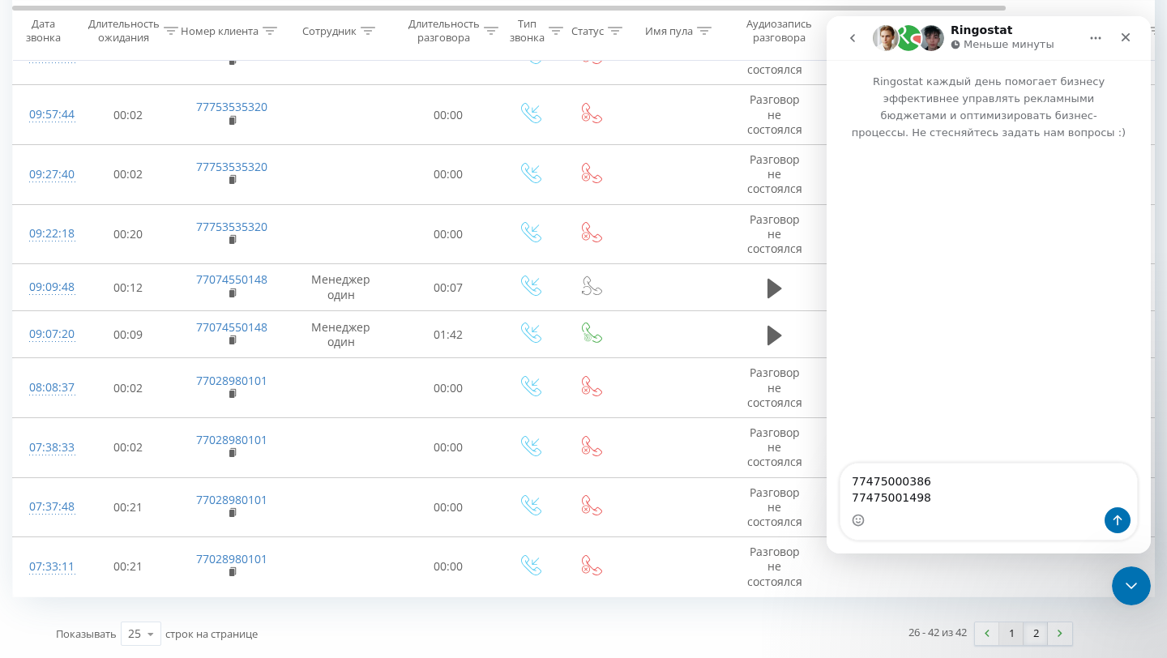
click at [1020, 644] on link "1" at bounding box center [1011, 633] width 24 height 23
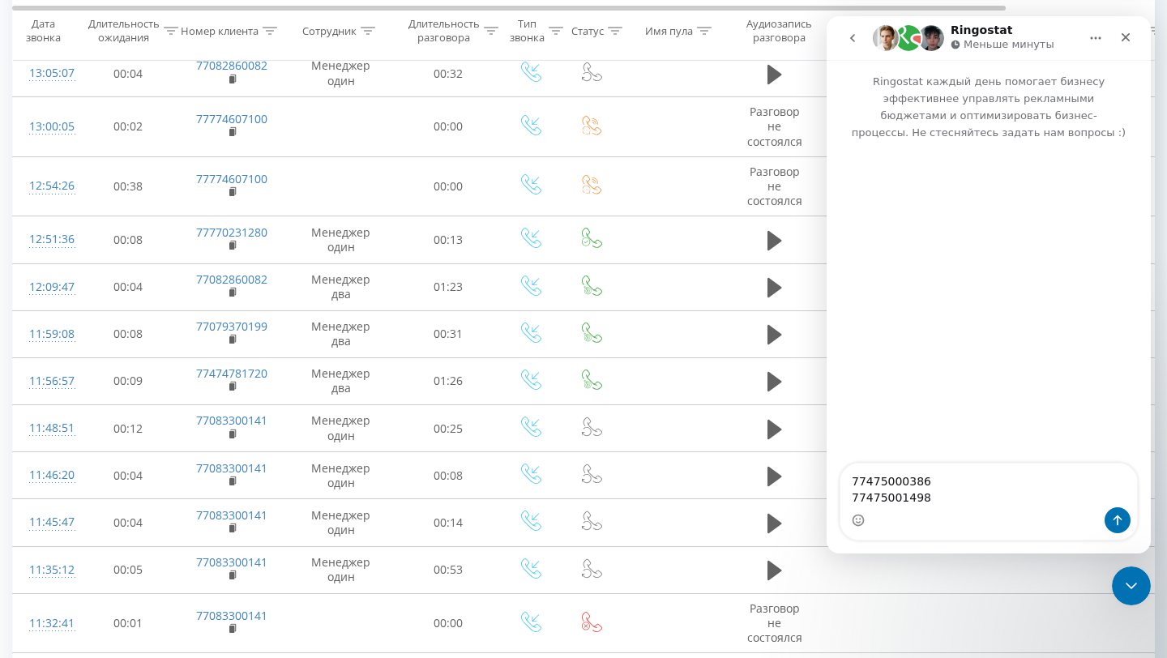
scroll to position [887, 0]
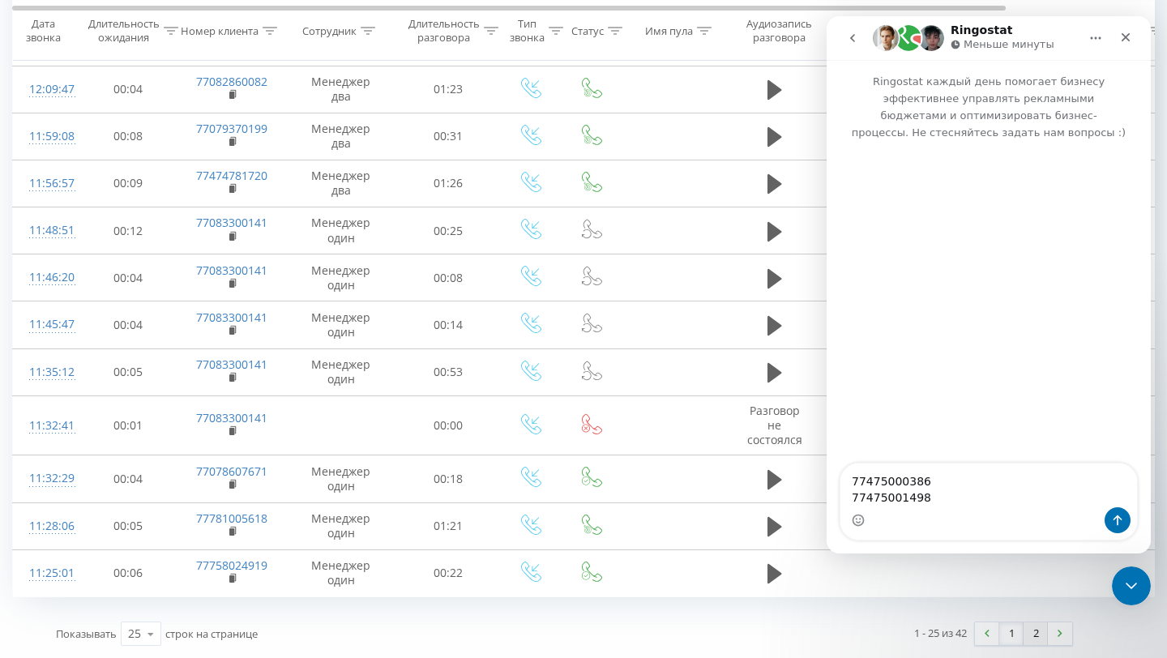
click at [1033, 629] on link "2" at bounding box center [1036, 633] width 24 height 23
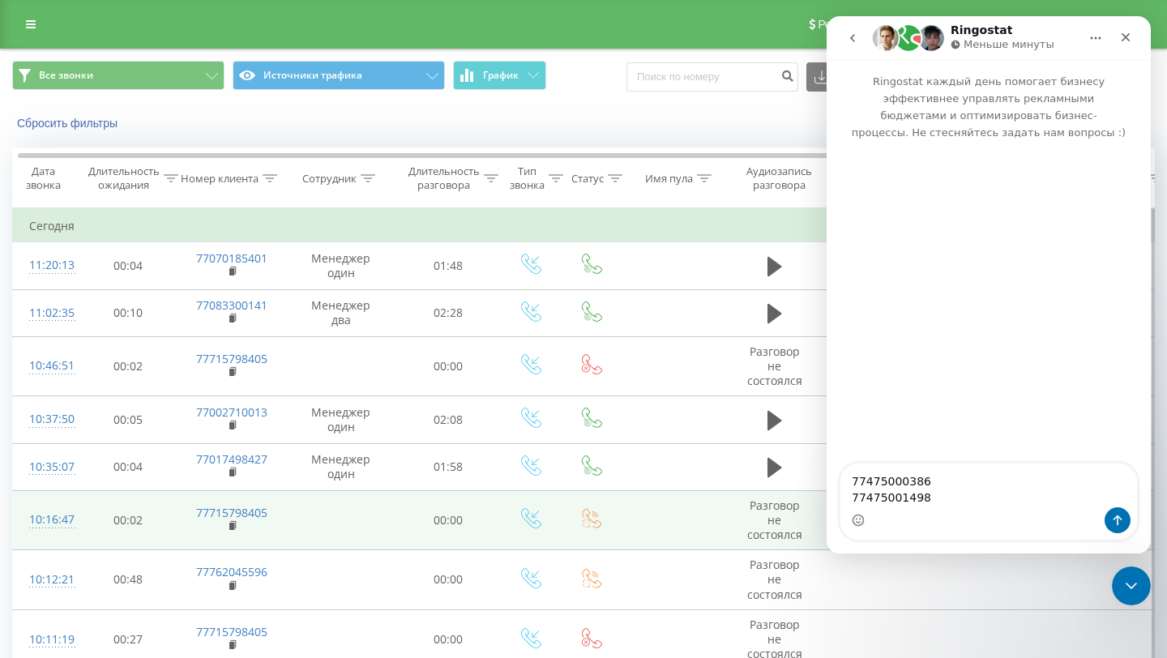
scroll to position [0, 3]
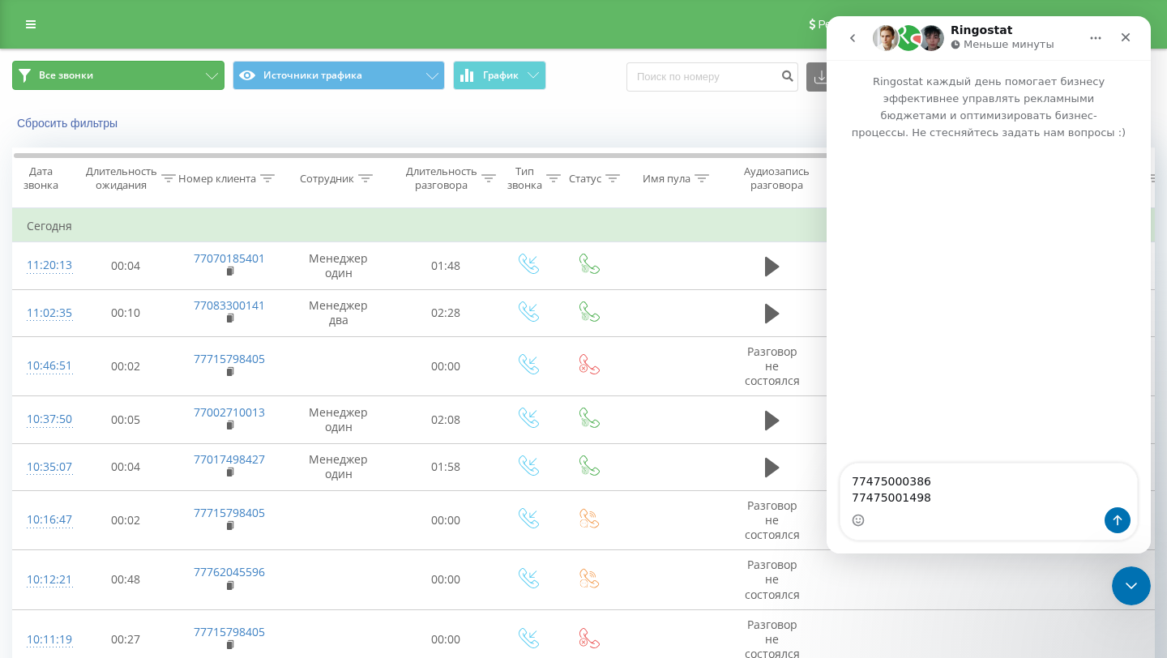
click at [179, 87] on button "Все звонки" at bounding box center [118, 75] width 212 height 29
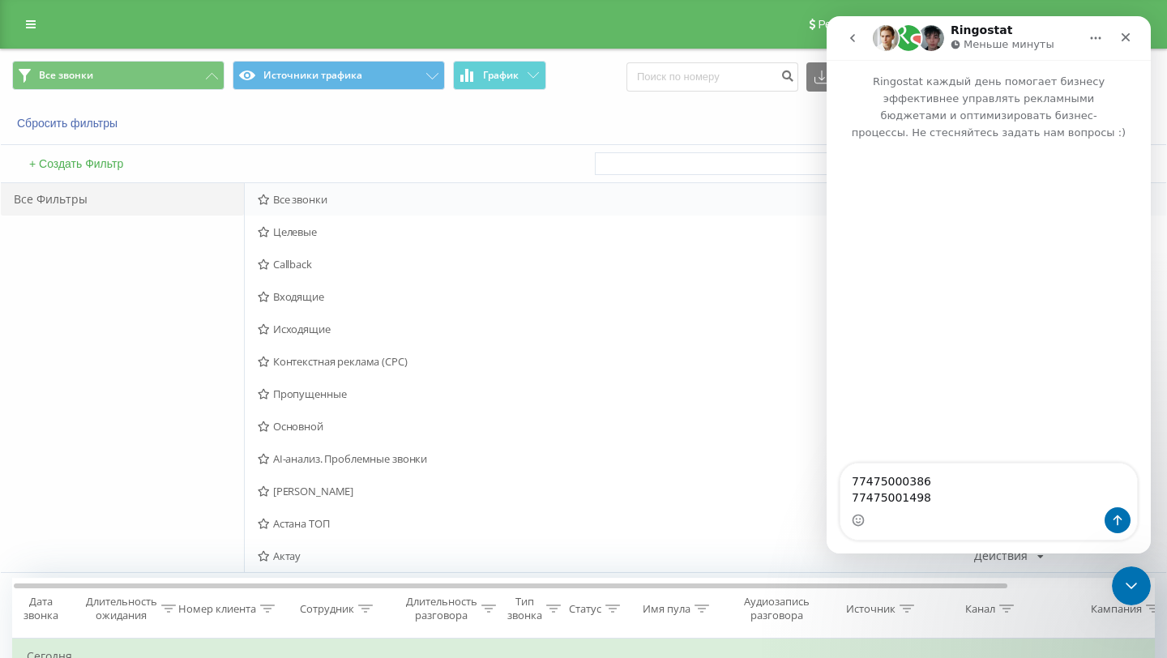
click at [333, 207] on div "Все звонки Действия Редактировать Копировать Удалить По умолчанию Поделиться" at bounding box center [706, 199] width 922 height 32
click at [317, 287] on div "Входящие Действия Редактировать Копировать Удалить По умолчанию Поделиться" at bounding box center [706, 296] width 922 height 32
click at [313, 292] on span "Входящие" at bounding box center [616, 296] width 716 height 11
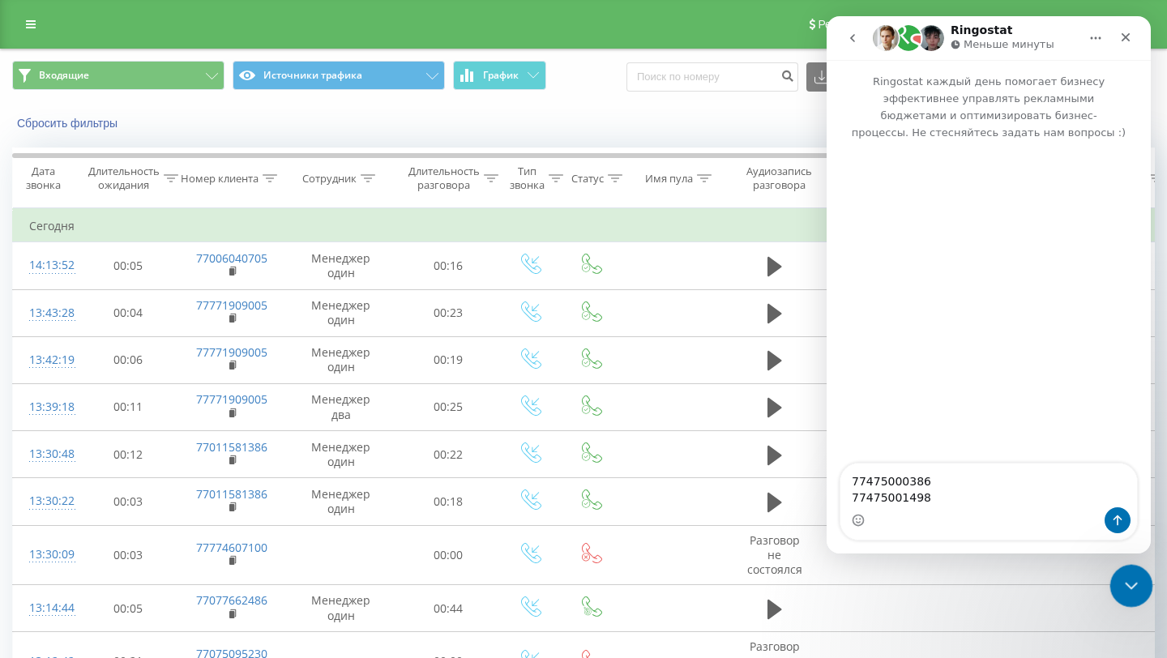
click at [1134, 586] on icon "Закрыть службу сообщений Intercom" at bounding box center [1128, 583] width 19 height 19
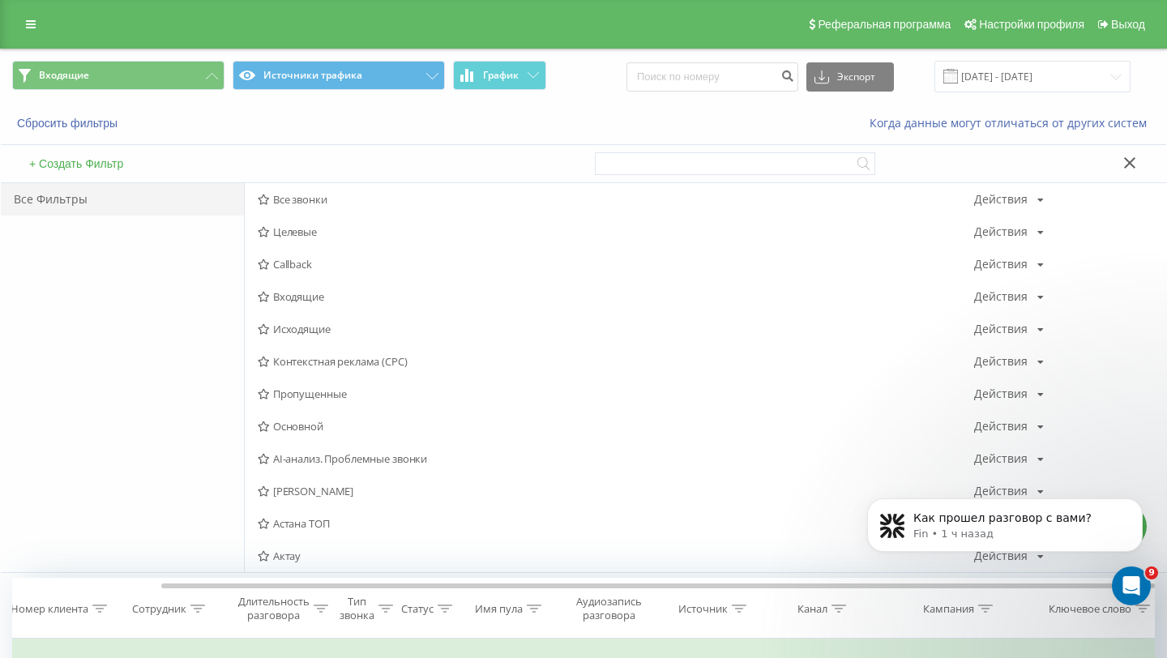
click at [211, 135] on div "Сбросить фильтры Когда данные могут отличаться от других систем" at bounding box center [583, 123] width 1165 height 39
click at [298, 91] on span "Входящие Источники трафика График" at bounding box center [291, 77] width 559 height 32
click at [303, 83] on button "Источники трафика" at bounding box center [339, 75] width 212 height 29
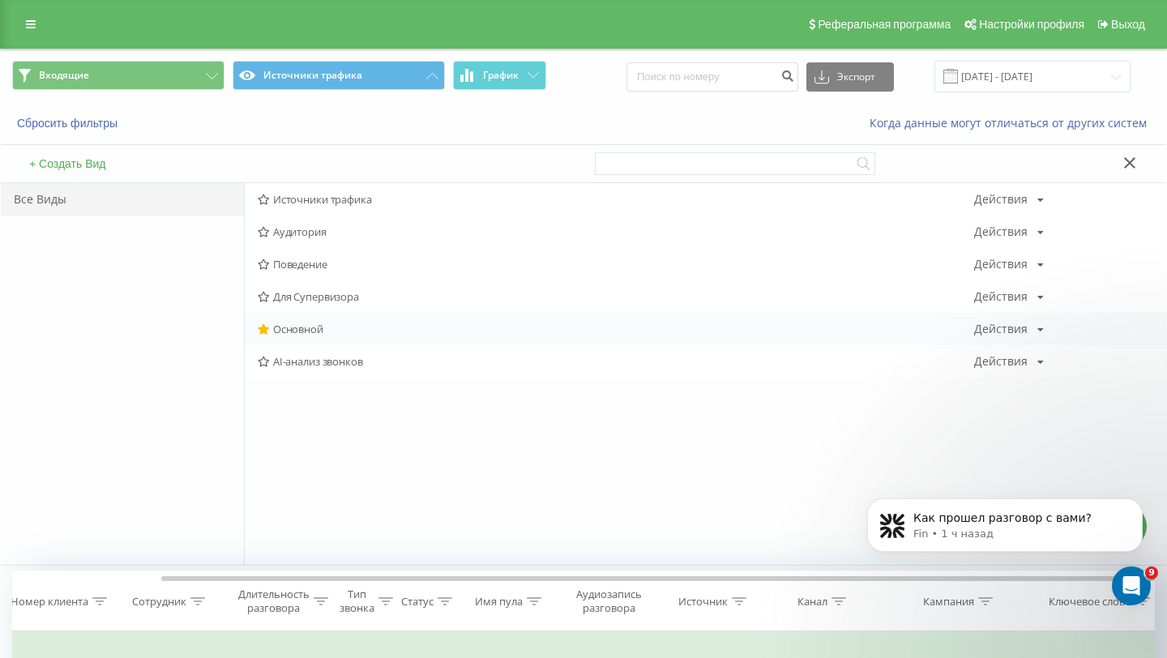
click at [337, 329] on span "Основной" at bounding box center [616, 328] width 716 height 11
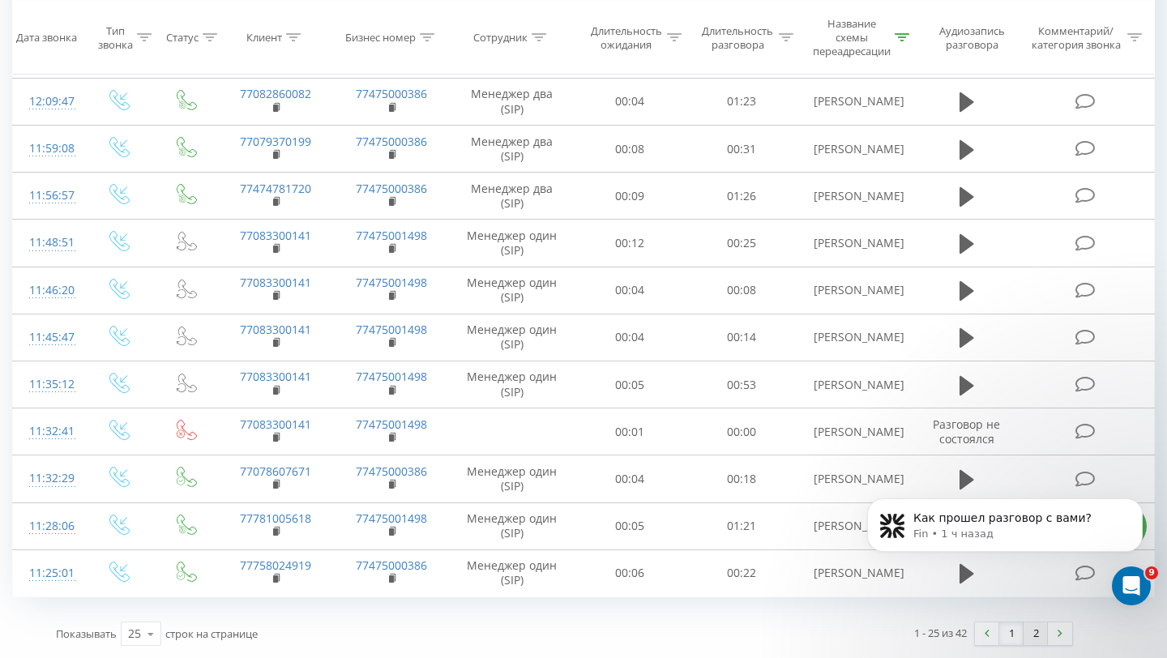
click at [1029, 628] on link "2" at bounding box center [1036, 633] width 24 height 23
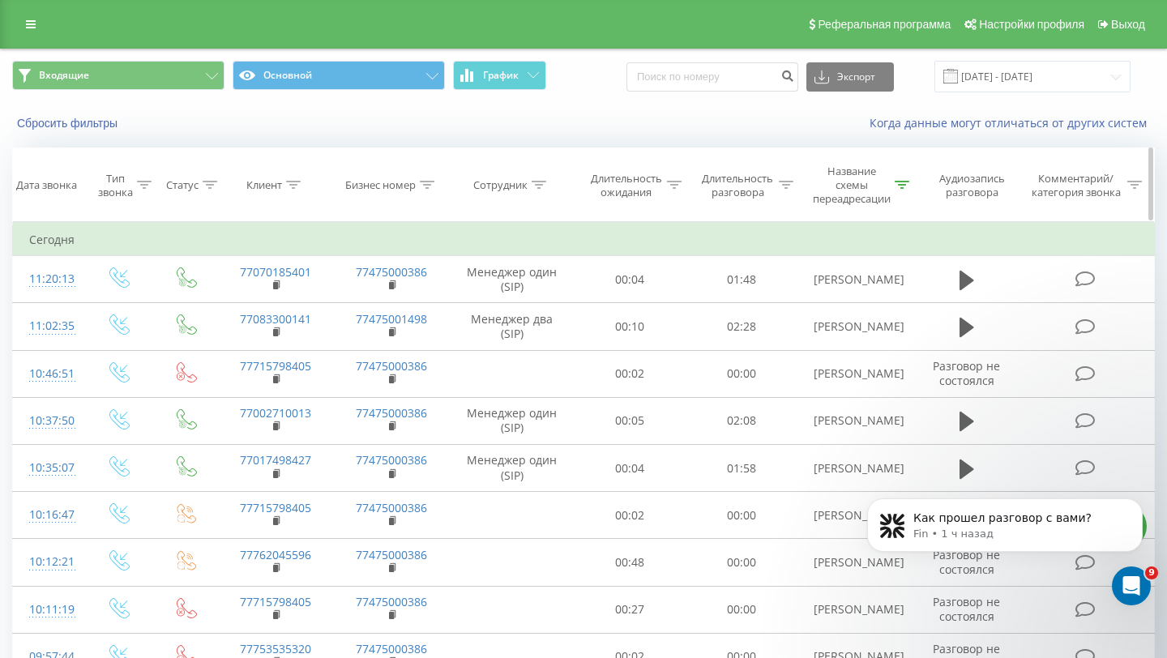
click at [908, 180] on div at bounding box center [902, 185] width 15 height 14
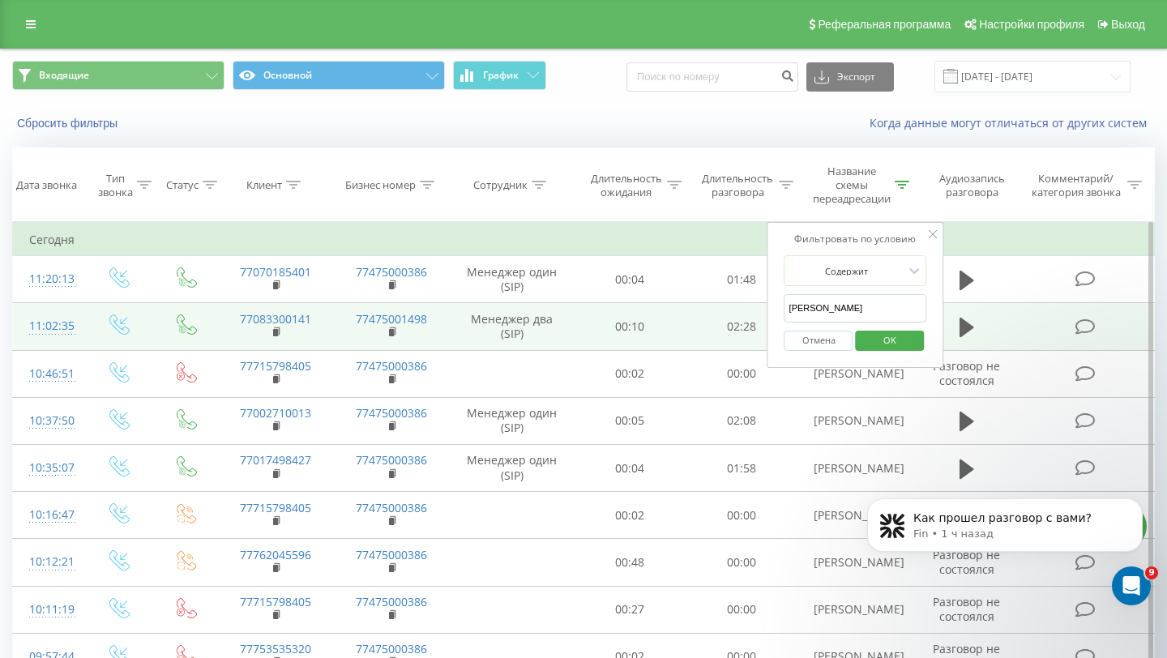
drag, startPoint x: 879, startPoint y: 308, endPoint x: 726, endPoint y: 307, distance: 152.4
click at [726, 307] on table "Фильтровать по условию Равно Введите значение Отмена OK Фильтровать по условию …" at bounding box center [583, 640] width 1143 height 836
type input "ь"
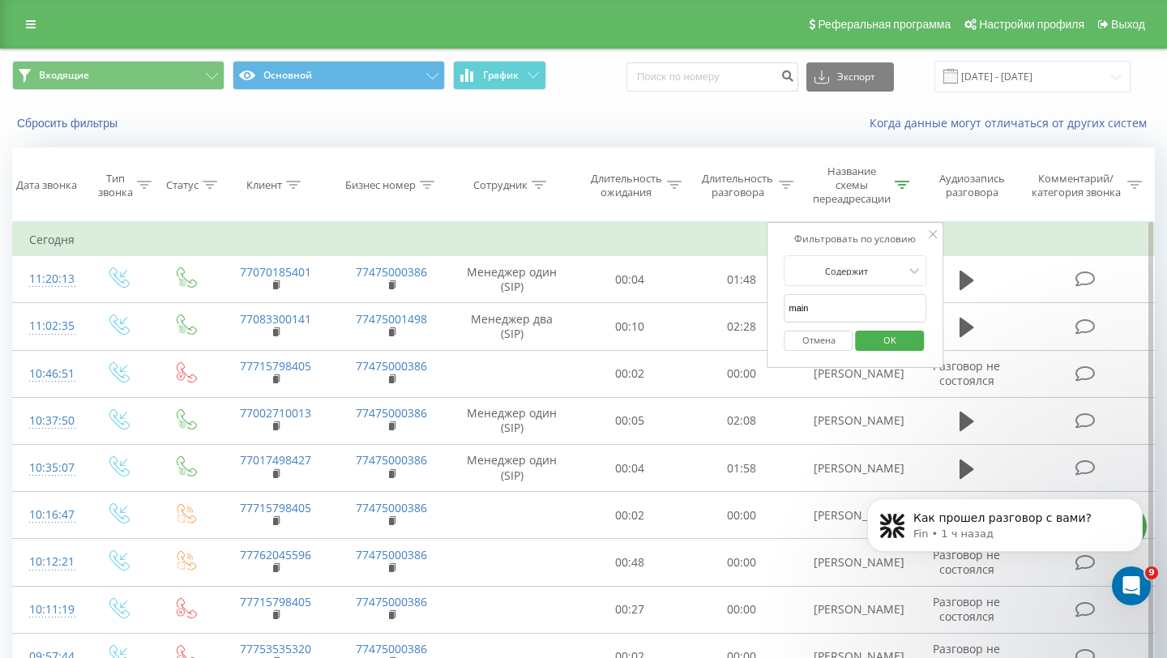
type input "main"
click at [881, 337] on span "OK" at bounding box center [889, 339] width 45 height 25
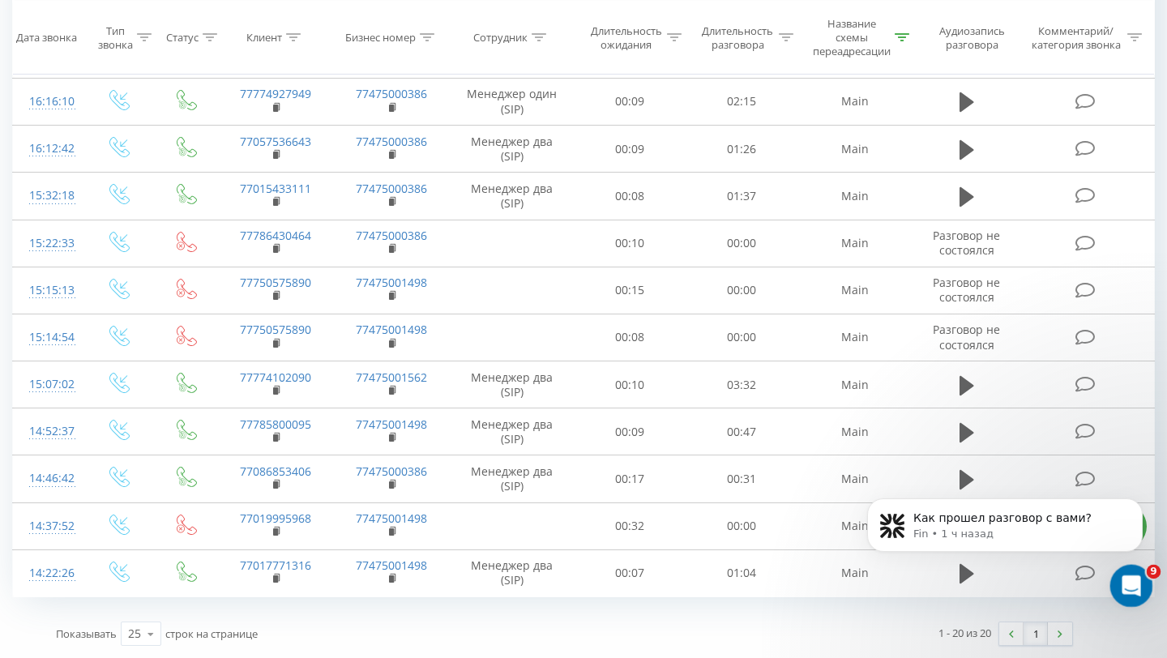
click at [1125, 600] on div "Открыть службу сообщений Intercom" at bounding box center [1128, 583] width 53 height 53
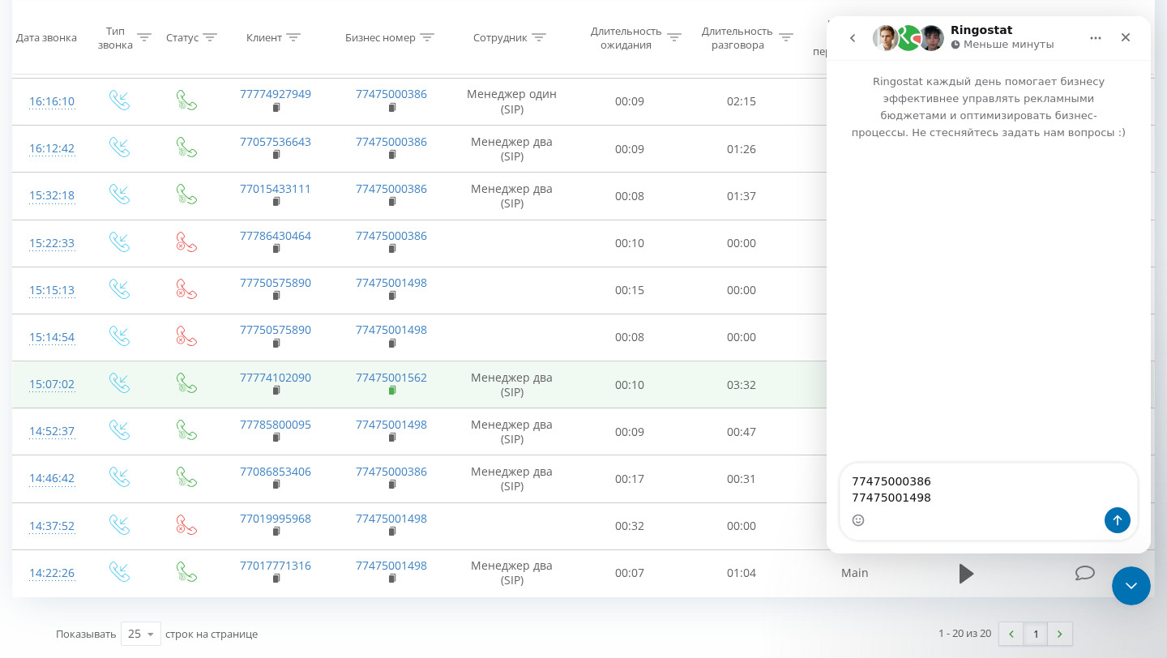
click at [393, 387] on rect at bounding box center [391, 390] width 5 height 7
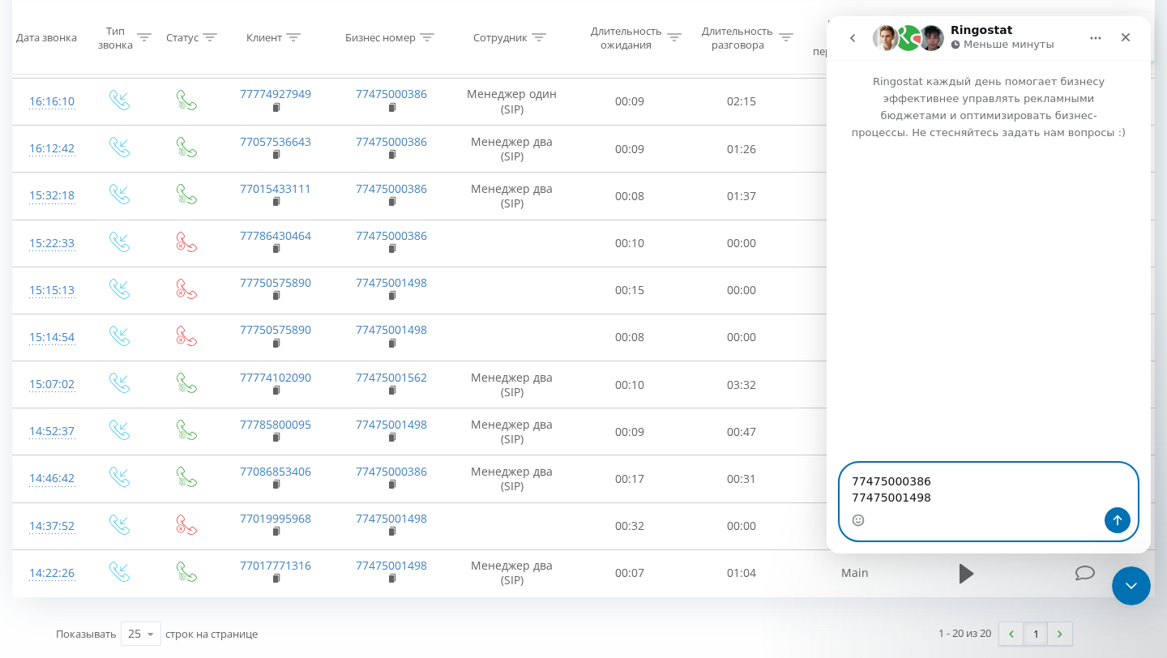
click at [955, 491] on textarea "77475000386 77475001498" at bounding box center [988, 486] width 297 height 44
paste textarea "77475001562"
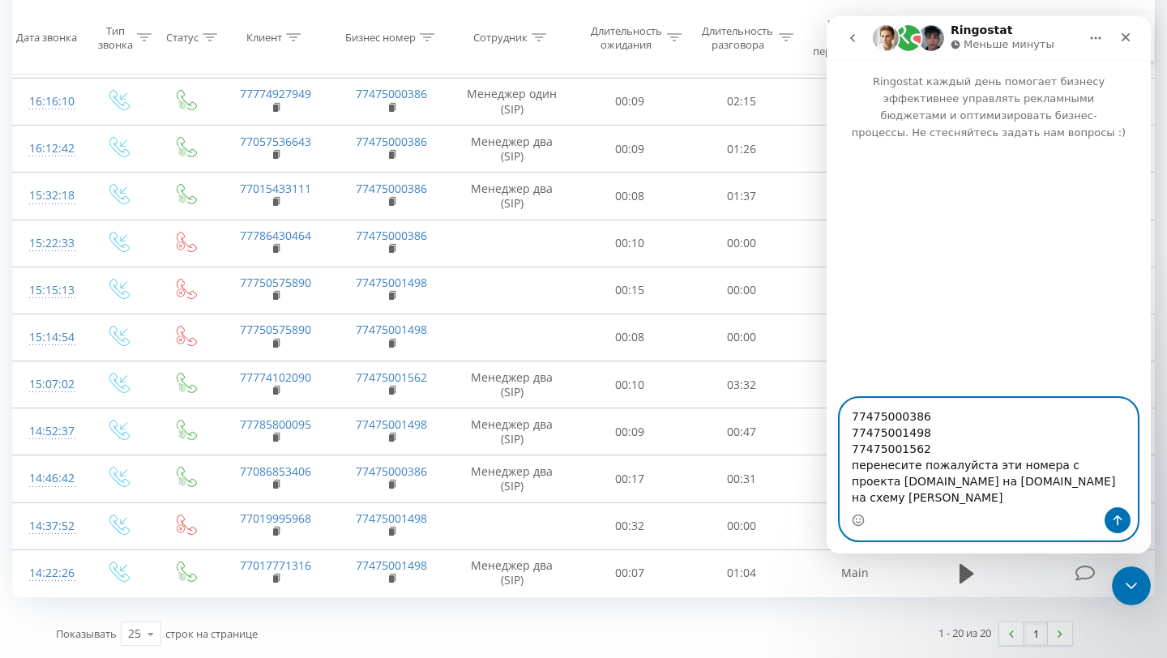
type textarea "77475000386 77475001498 77475001562 перенесите пожалуйста эти номера с проекта …"
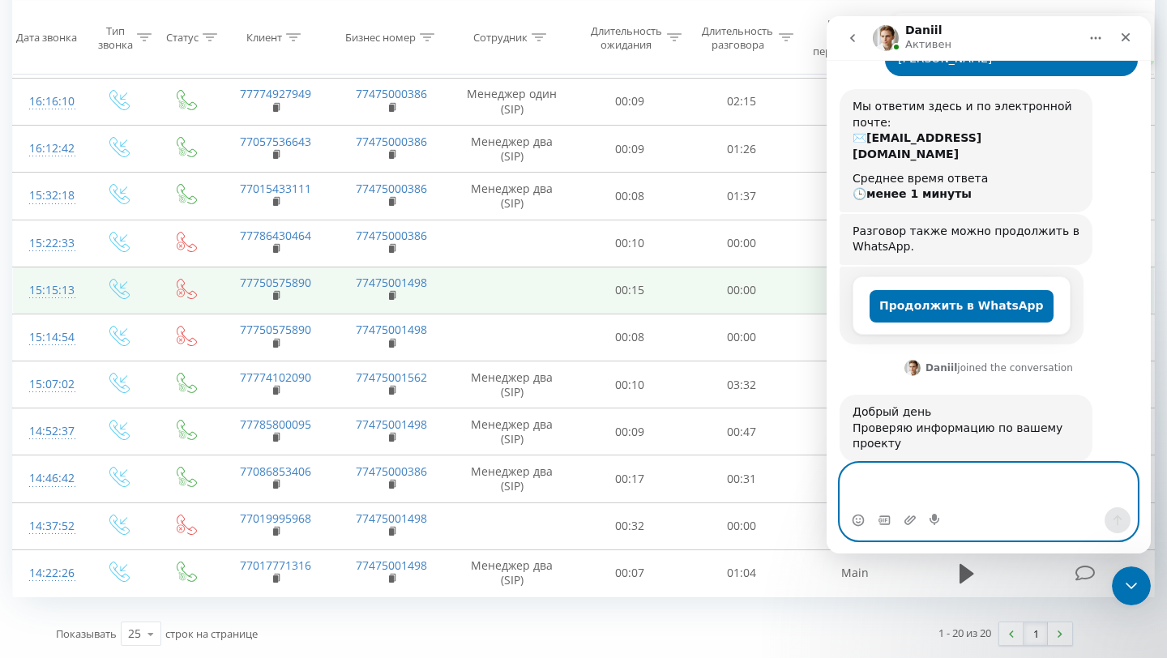
scroll to position [215, 0]
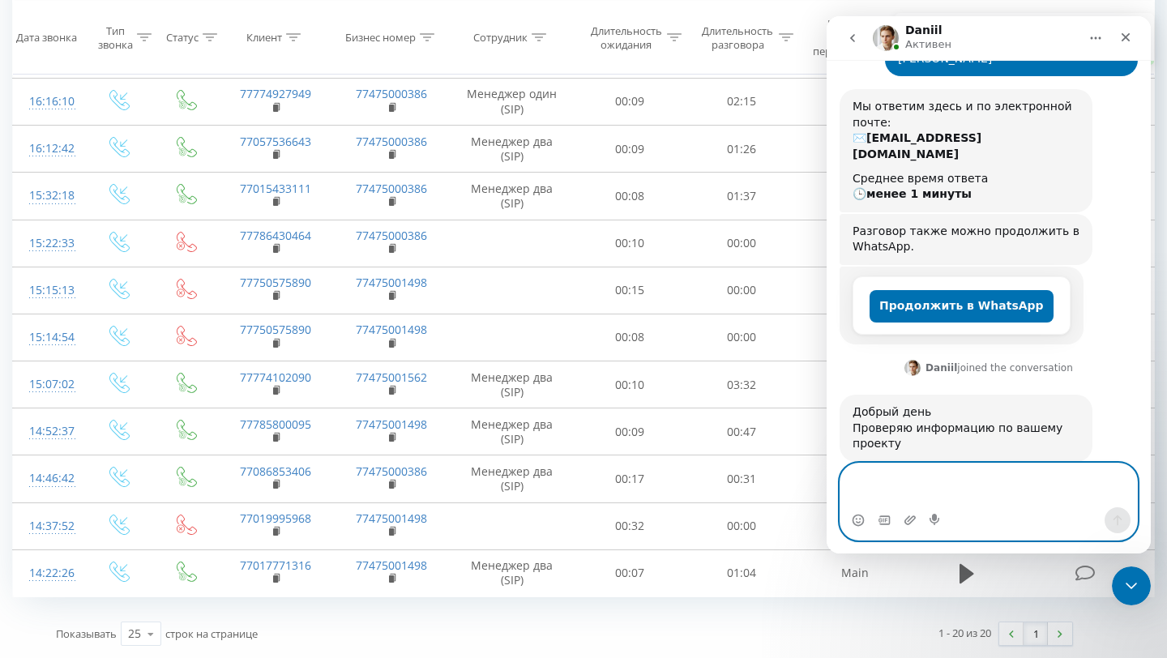
click at [916, 477] on textarea "Ваше сообщение..." at bounding box center [988, 486] width 297 height 44
paste textarea "7475001562 eyM0656f"
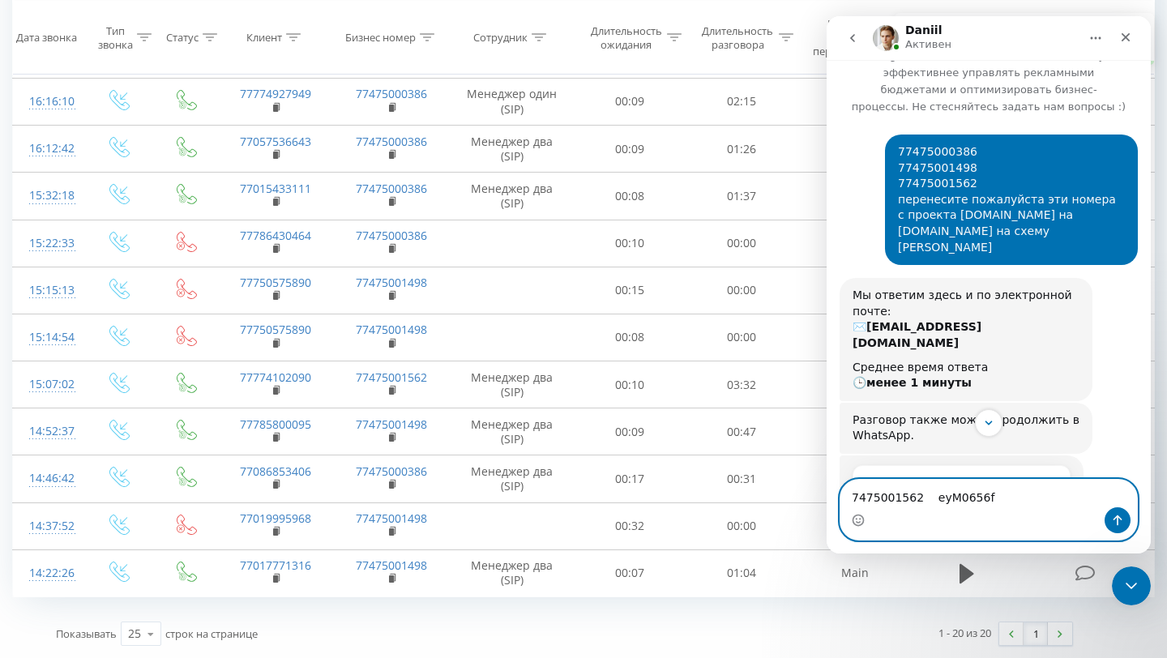
scroll to position [11, 0]
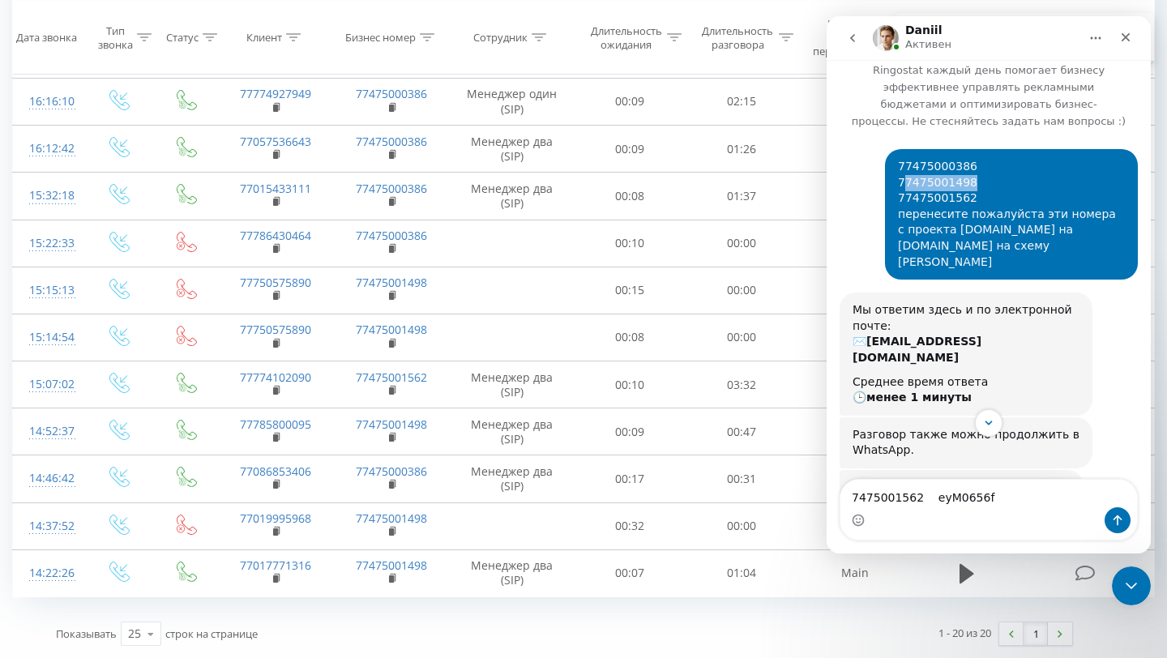
drag, startPoint x: 976, startPoint y: 181, endPoint x: 905, endPoint y: 184, distance: 70.6
click at [905, 184] on div "77475000386 77475001498 77475001562 перенесите пожалуйста эти номера с проекта …" at bounding box center [1011, 214] width 227 height 111
copy div "7475001498"
click at [883, 480] on textarea "7475001562 eyM0656f" at bounding box center [988, 494] width 297 height 28
click at [875, 480] on textarea "7475001562 eyM0656f" at bounding box center [988, 494] width 297 height 28
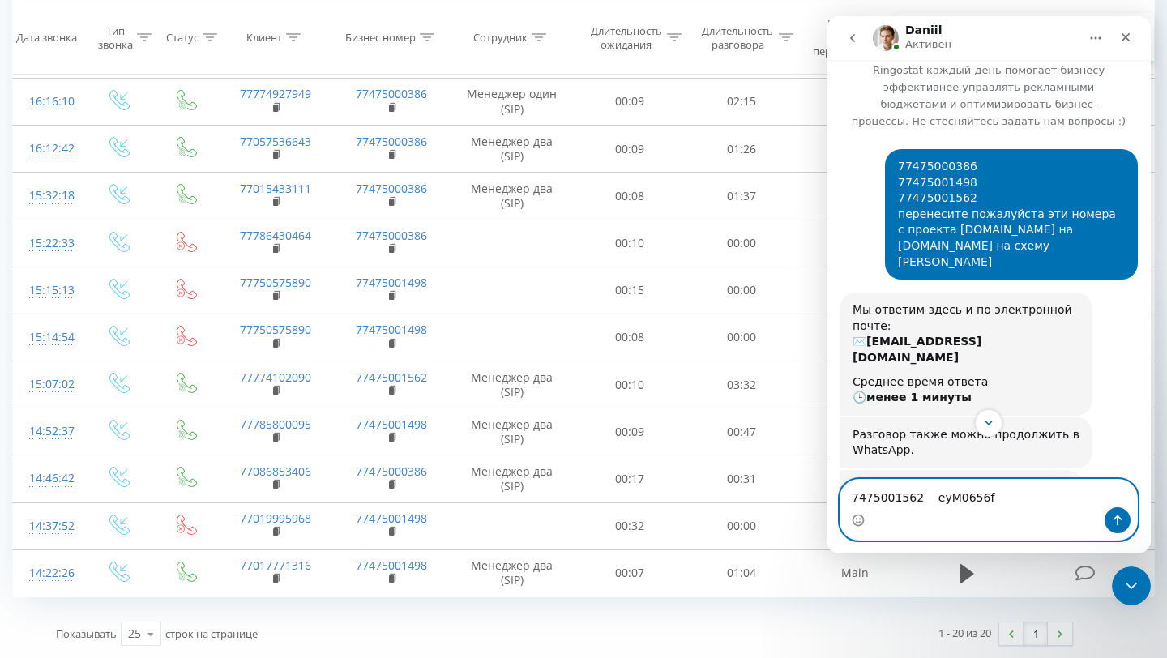
paste textarea "7475001498 3YIhWb6P"
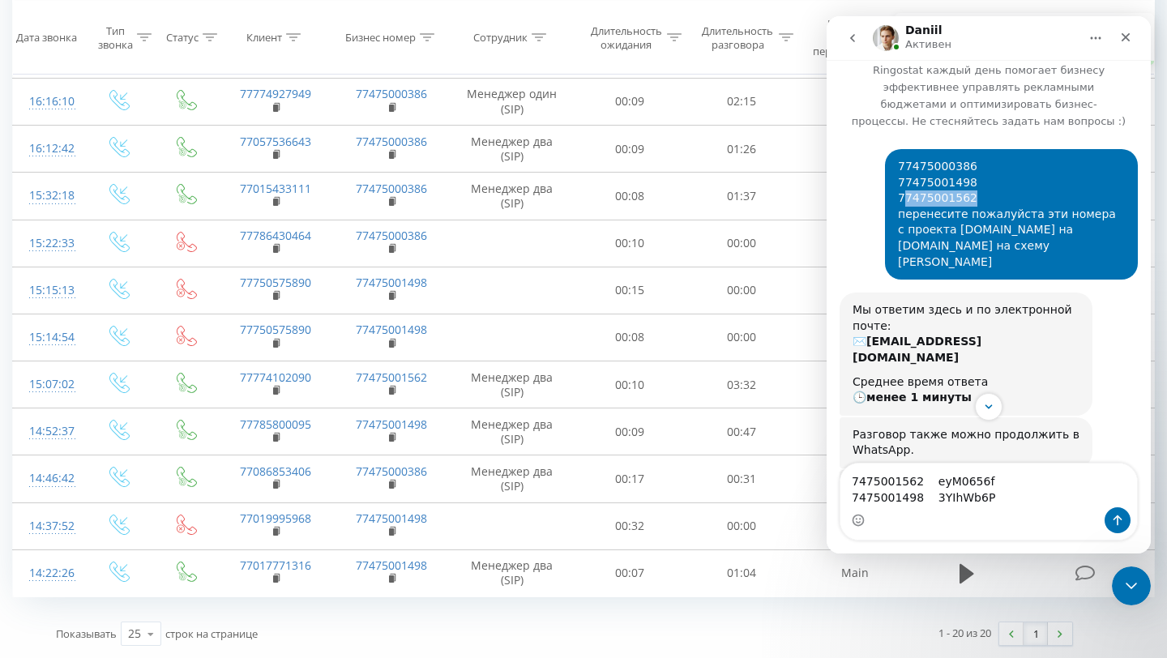
drag, startPoint x: 971, startPoint y: 199, endPoint x: 906, endPoint y: 197, distance: 64.9
click at [906, 197] on div "77475000386 77475001498 77475001562 перенесите пожалуйста эти номера с проекта …" at bounding box center [1011, 214] width 227 height 111
copy div "7475001562"
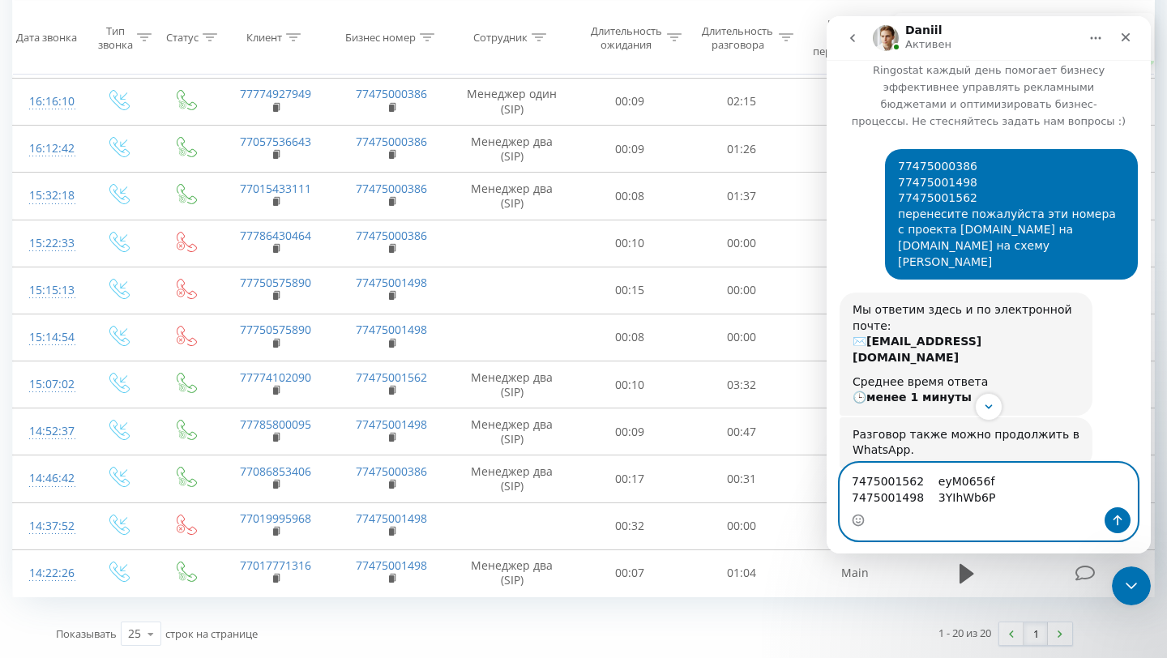
click at [1017, 488] on textarea "7475001562 eyM0656f 7475001498 3YIhWb6P" at bounding box center [988, 486] width 297 height 44
paste textarea "7475001562 eyM0656f"
type textarea "7475001562 eyM0656f 7475001498 3YIhWb6P 7475001562 eyM0656f"
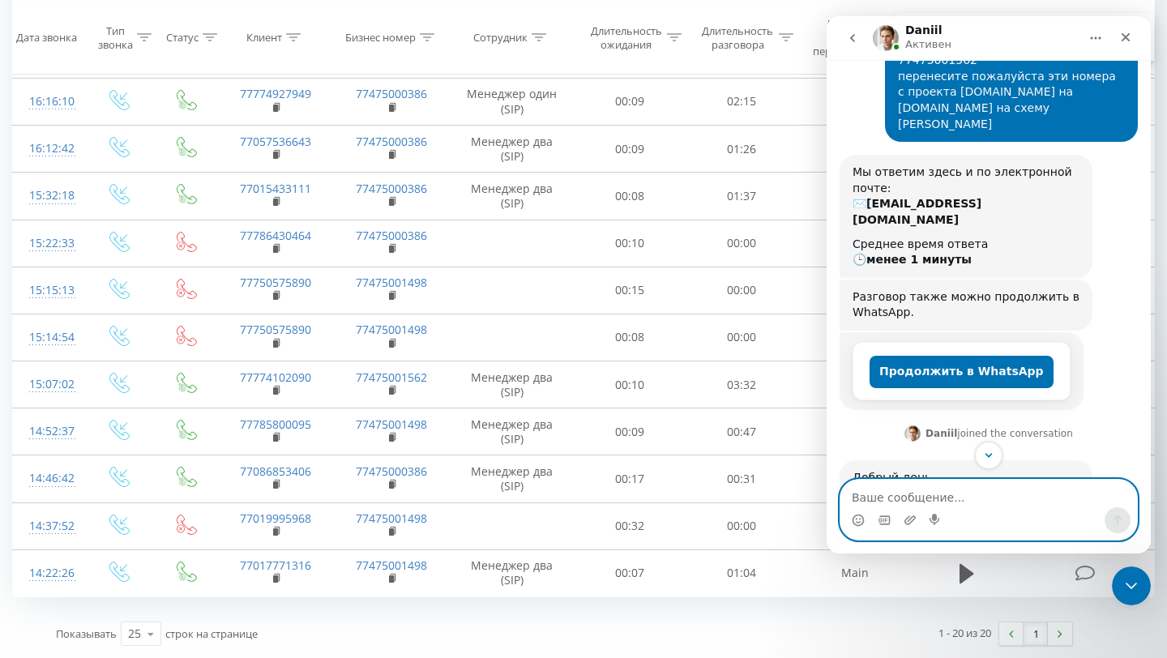
scroll to position [96, 0]
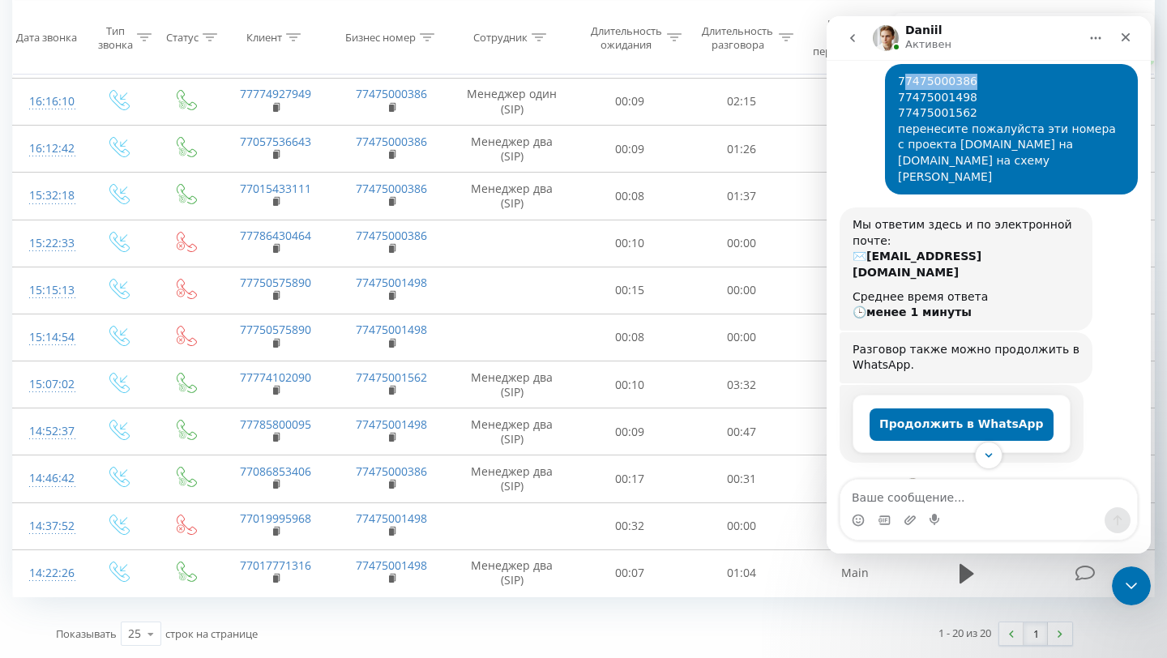
drag, startPoint x: 977, startPoint y: 75, endPoint x: 906, endPoint y: 81, distance: 70.7
click at [906, 81] on div "77475000386 77475001498 77475001562 перенесите пожалуйста эти номера с проекта …" at bounding box center [1011, 129] width 227 height 111
copy div "7475000386"
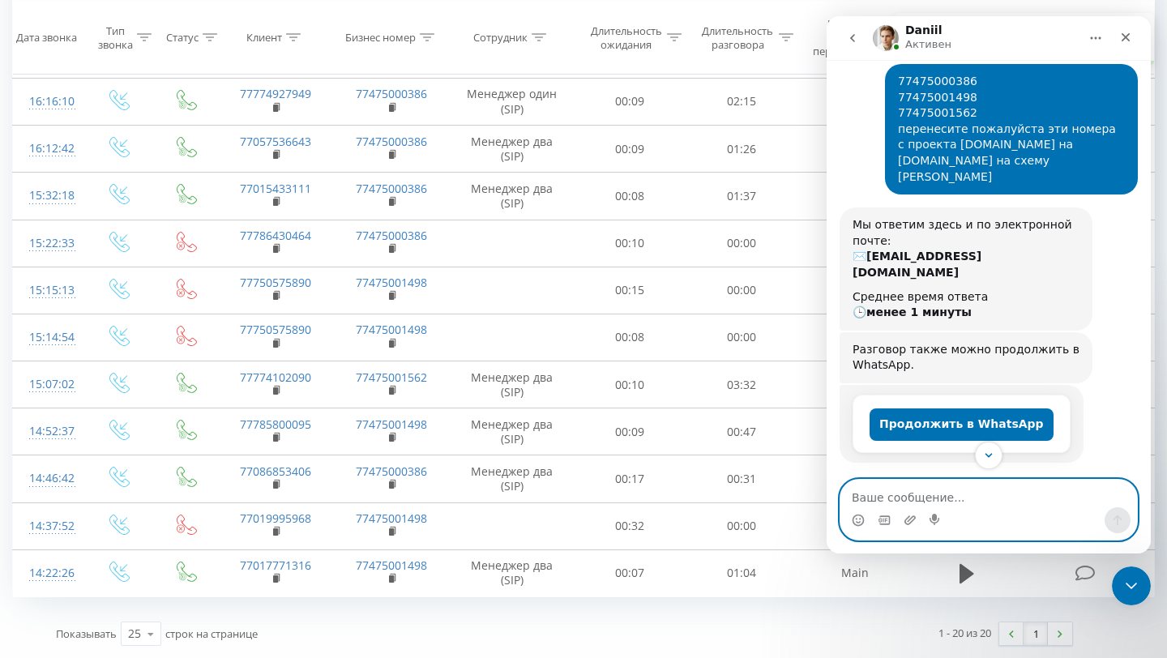
click at [952, 506] on textarea "Ваше сообщение..." at bounding box center [988, 494] width 297 height 28
paste textarea "7475000386 5y6UUKQv"
type textarea "7475000386 5y6UUKQv"
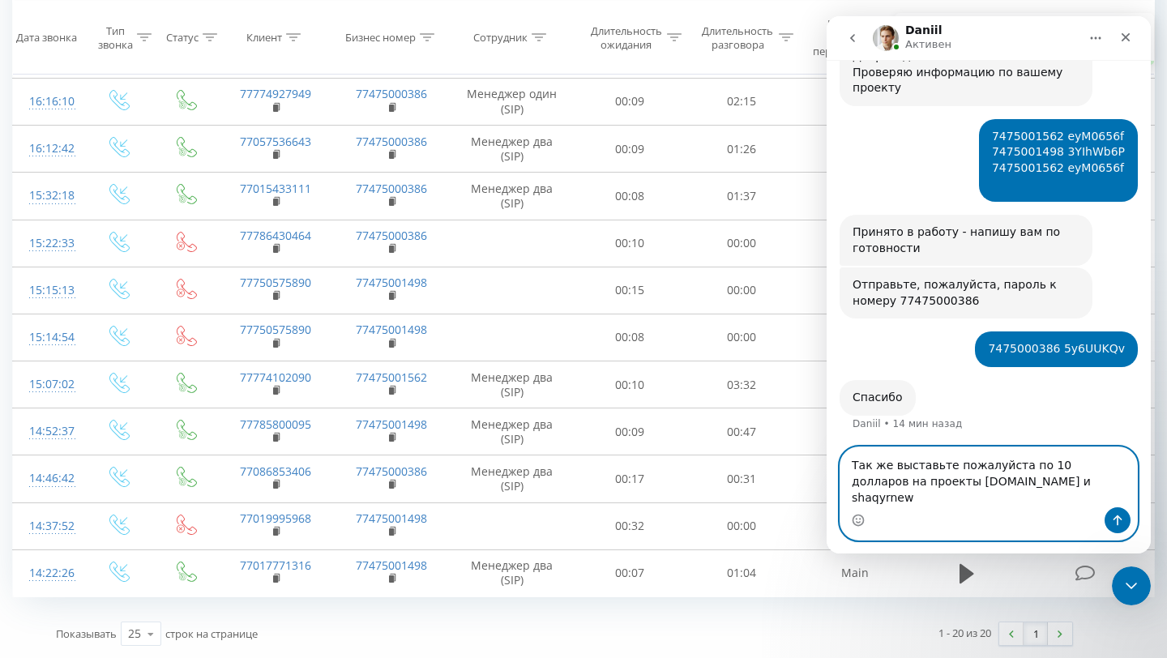
scroll to position [587, 0]
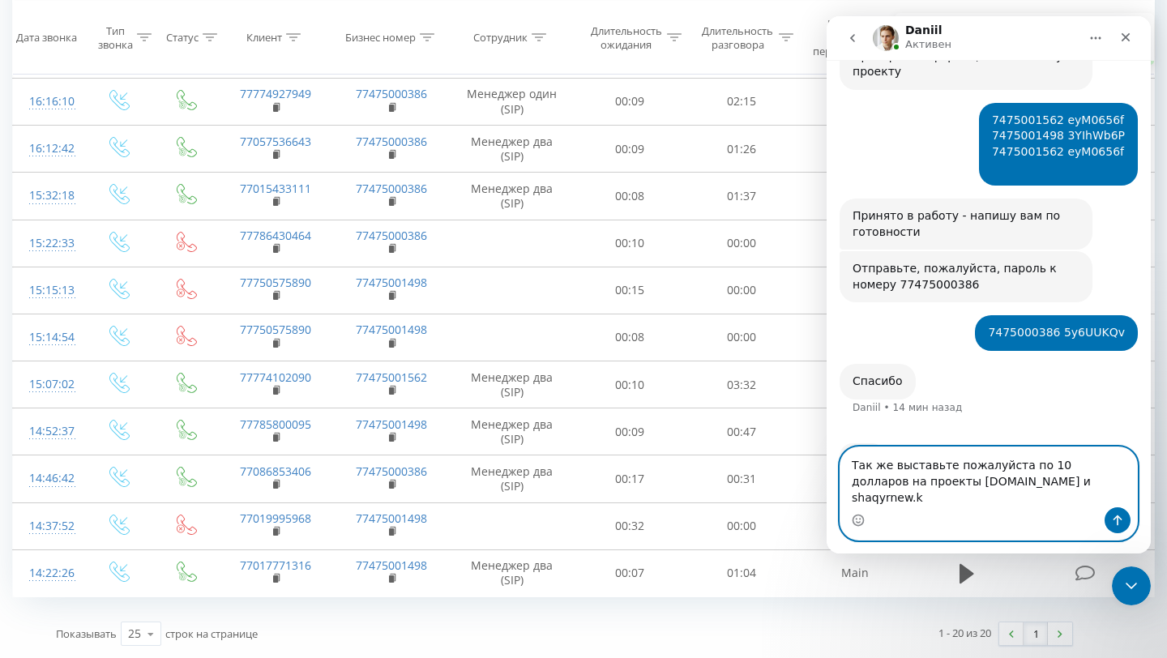
type textarea "Так же выставьте пожалуйста по 10 долларов на проекты [DOMAIN_NAME] и [DOMAIN_N…"
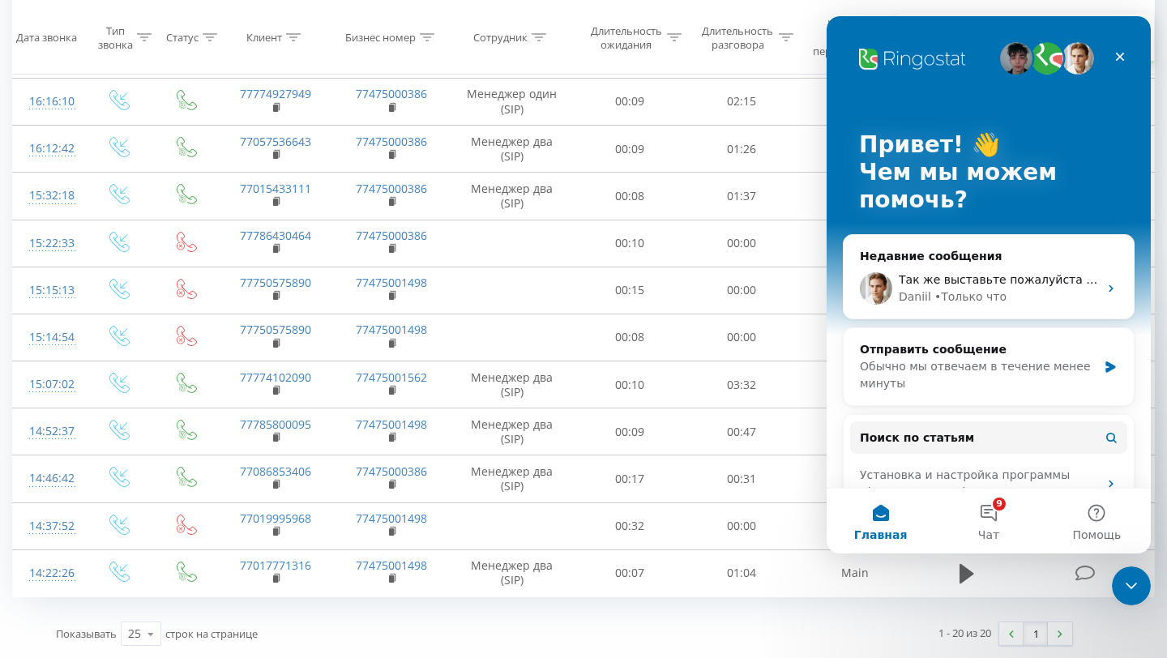
scroll to position [0, 0]
